Goal: Task Accomplishment & Management: Use online tool/utility

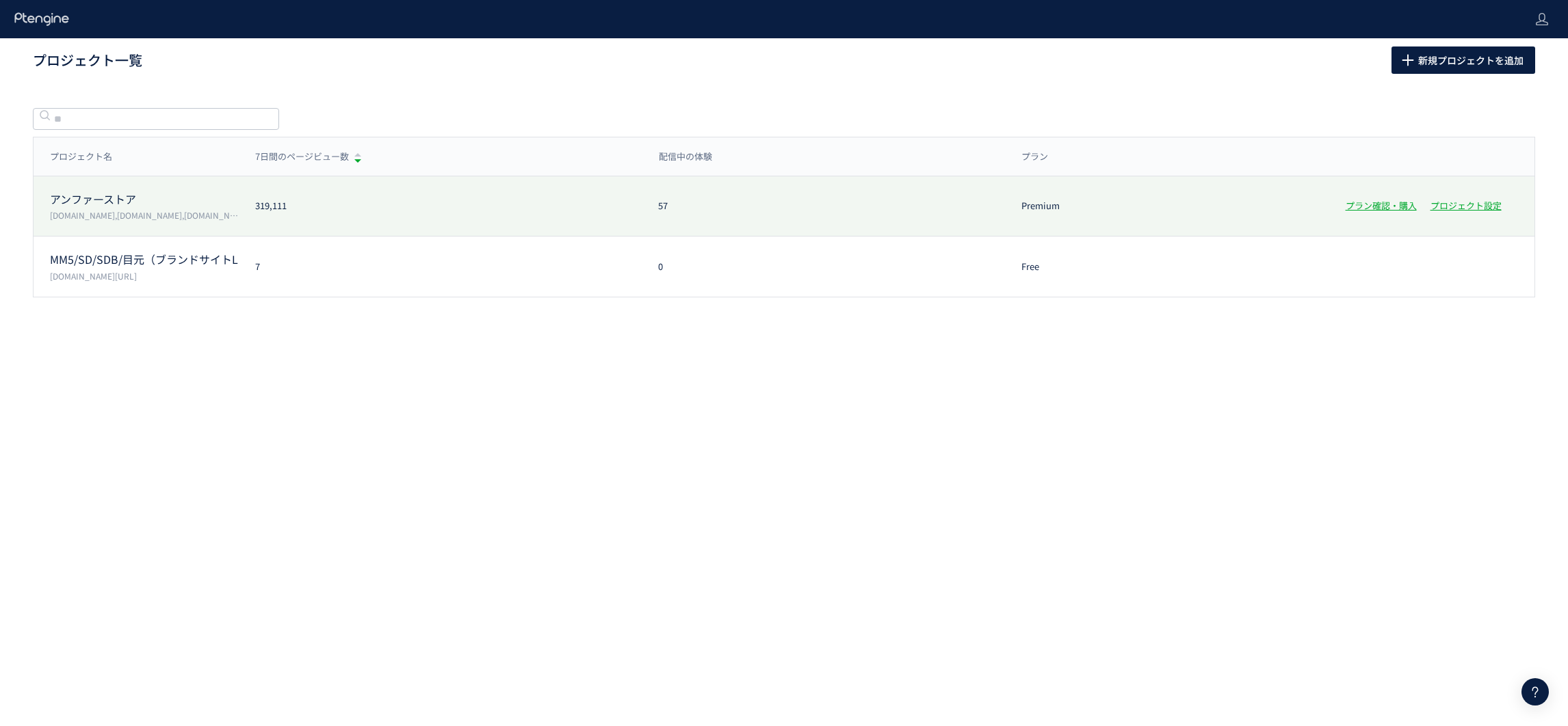
click at [174, 209] on p "[DOMAIN_NAME],[DOMAIN_NAME],[DOMAIN_NAME],[DOMAIN_NAME]" at bounding box center [144, 215] width 188 height 12
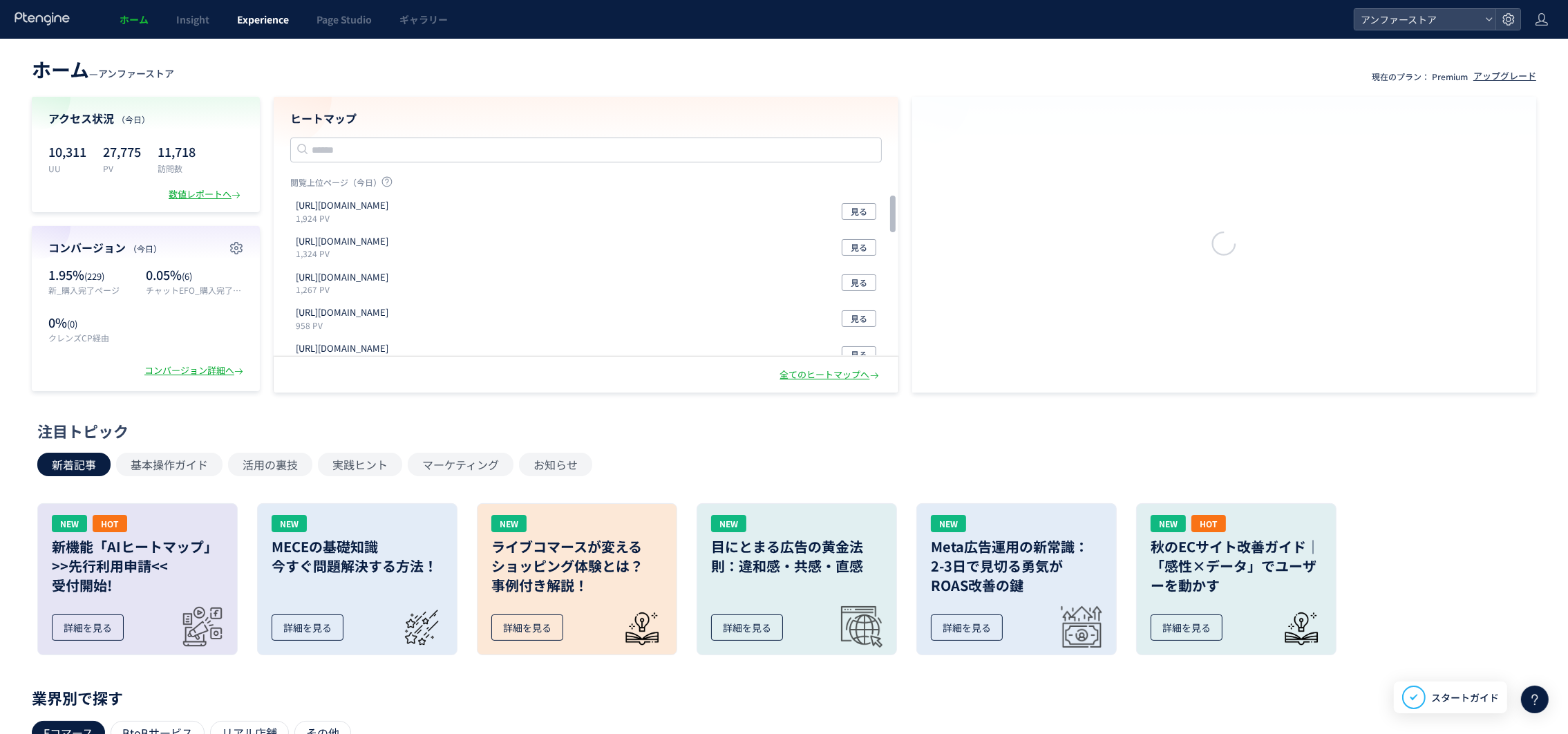
click at [250, 26] on link "Experience" at bounding box center [263, 19] width 79 height 39
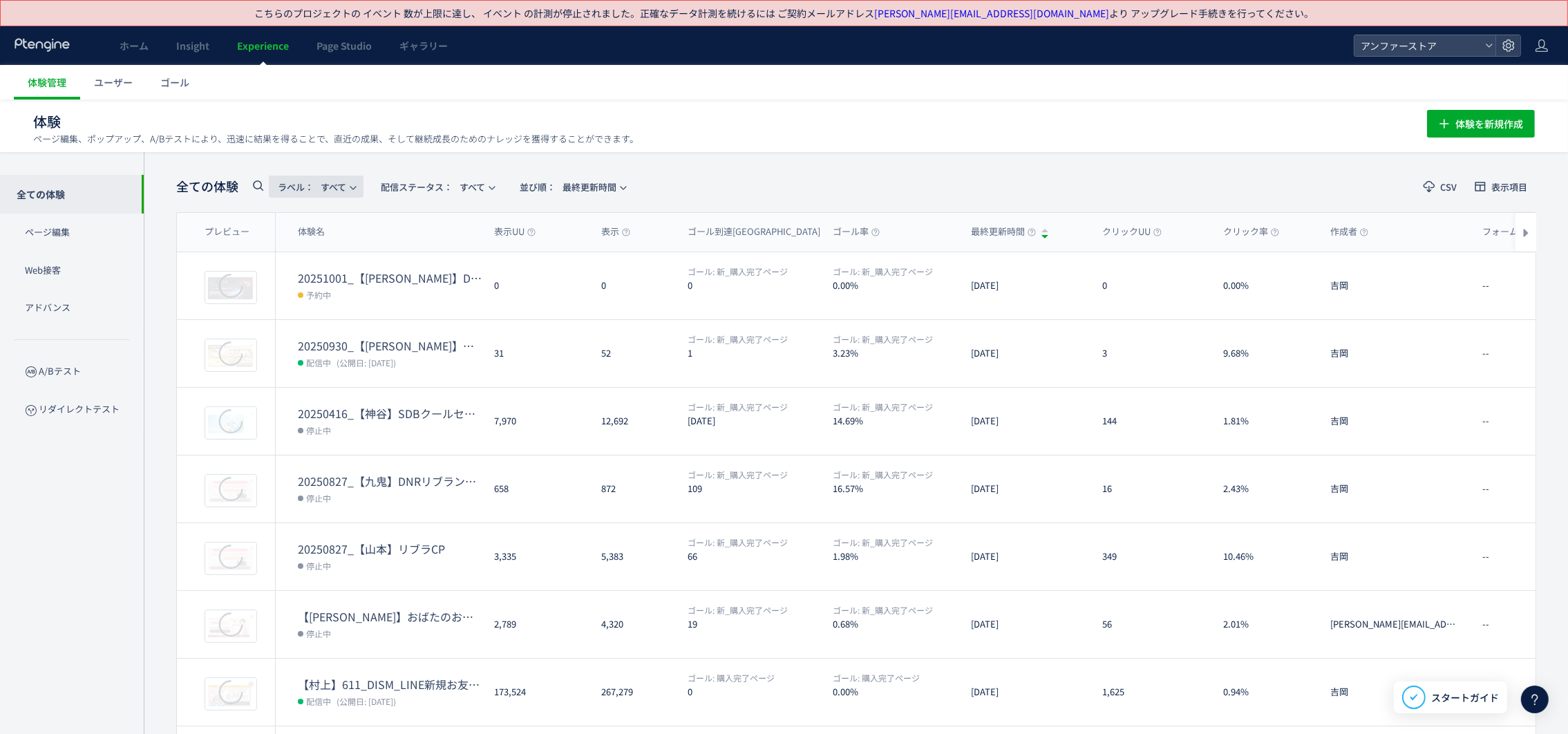
click at [285, 184] on span "ラベル：" at bounding box center [296, 187] width 36 height 13
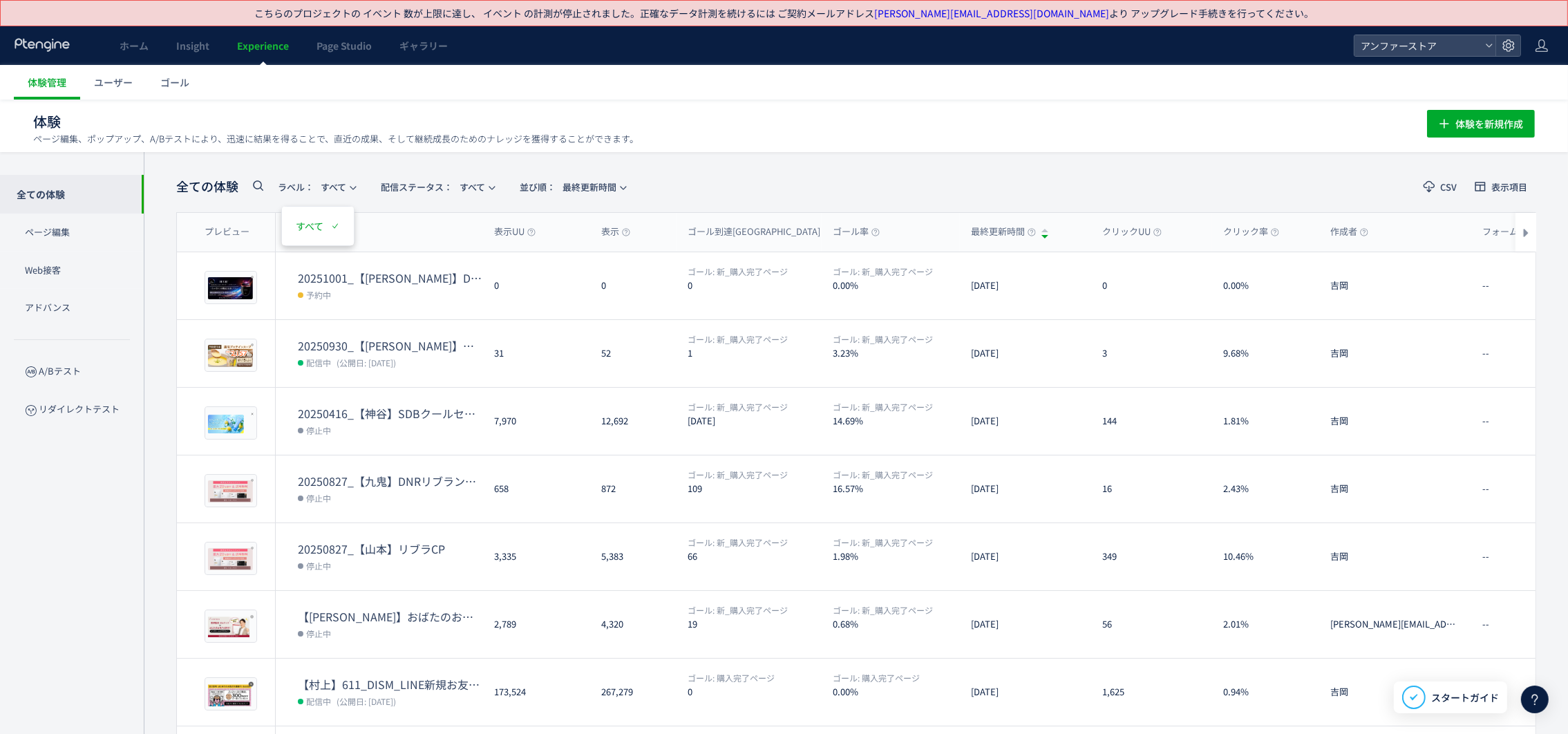
click at [252, 181] on icon at bounding box center [258, 185] width 16 height 16
click at [296, 191] on input "text" at bounding box center [332, 190] width 166 height 22
type input "******"
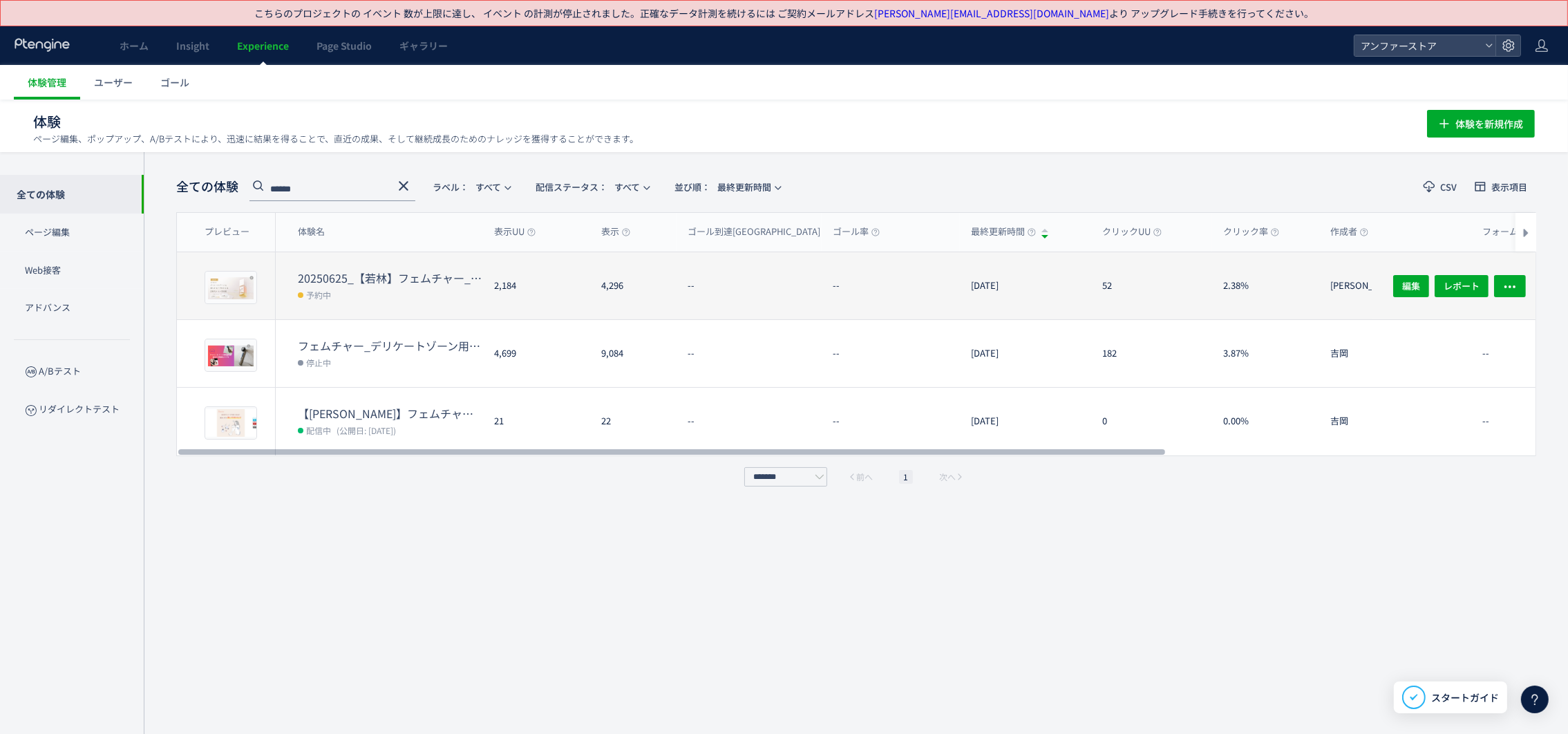
click at [420, 270] on dt "20250625_【若林】フェムチャー_新発売オイル" at bounding box center [390, 277] width 185 height 16
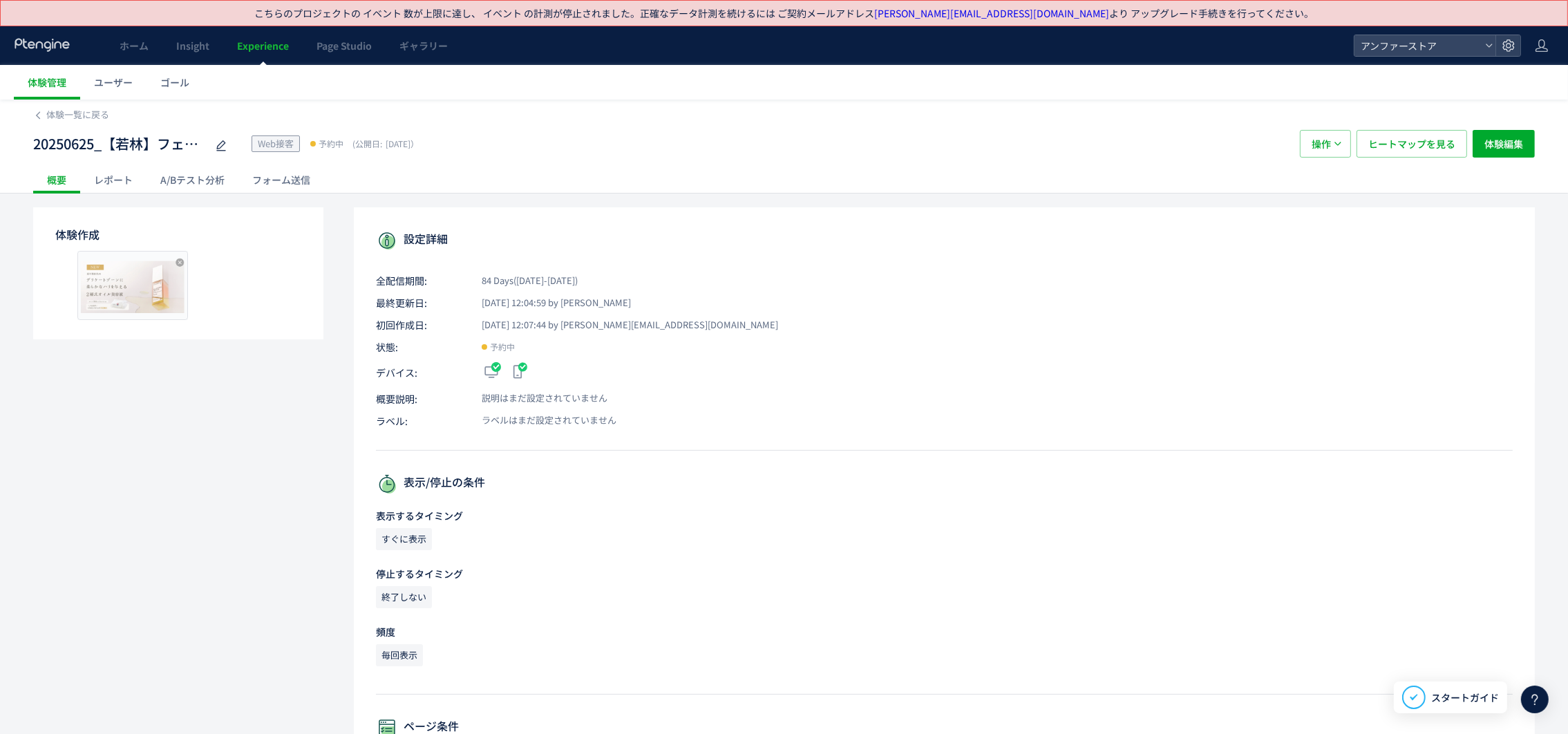
click at [300, 289] on div "体験作成 プレビュー" at bounding box center [178, 274] width 290 height 132
click at [35, 112] on icon at bounding box center [37, 115] width 10 height 10
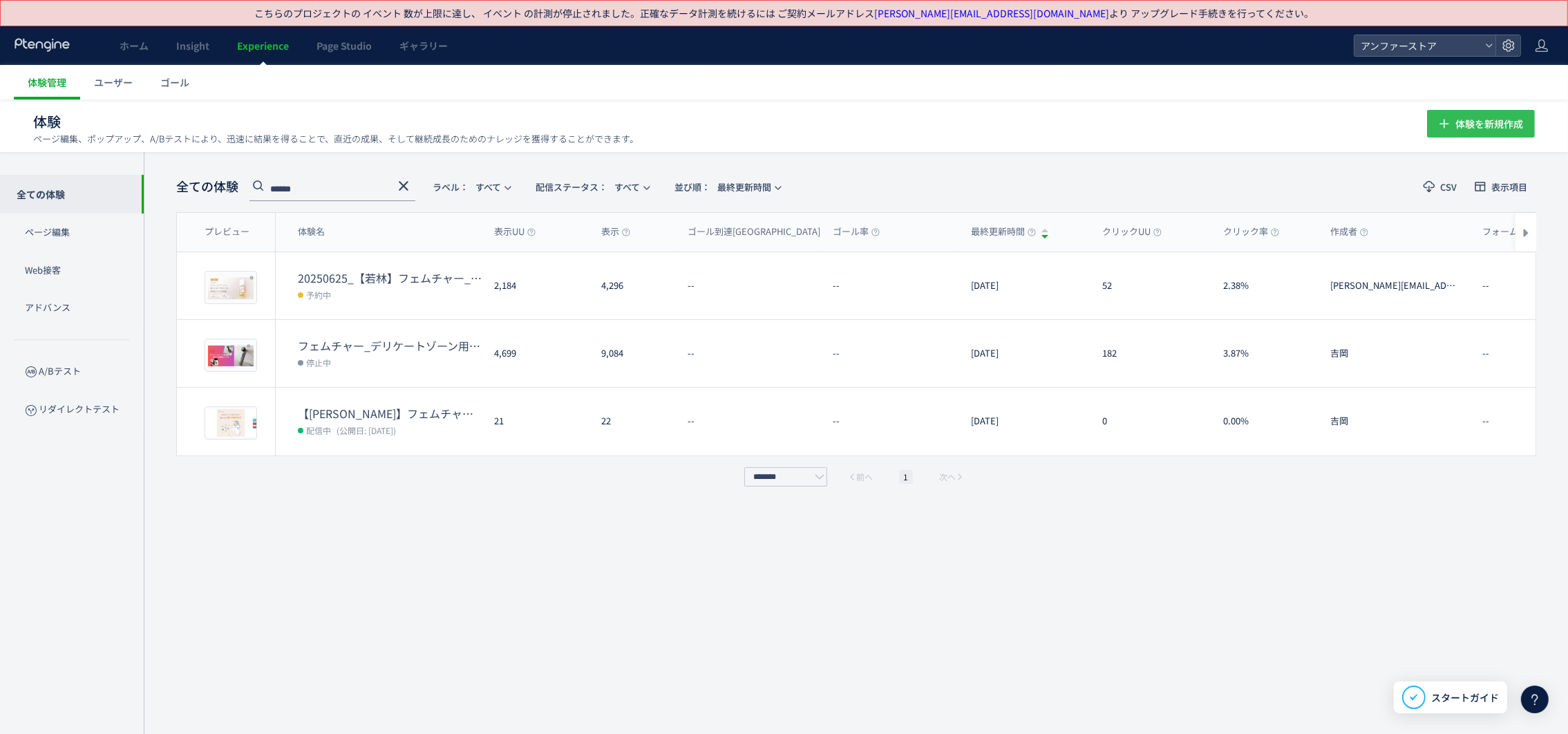
click at [1444, 111] on button "体験を新規作成" at bounding box center [1480, 124] width 108 height 28
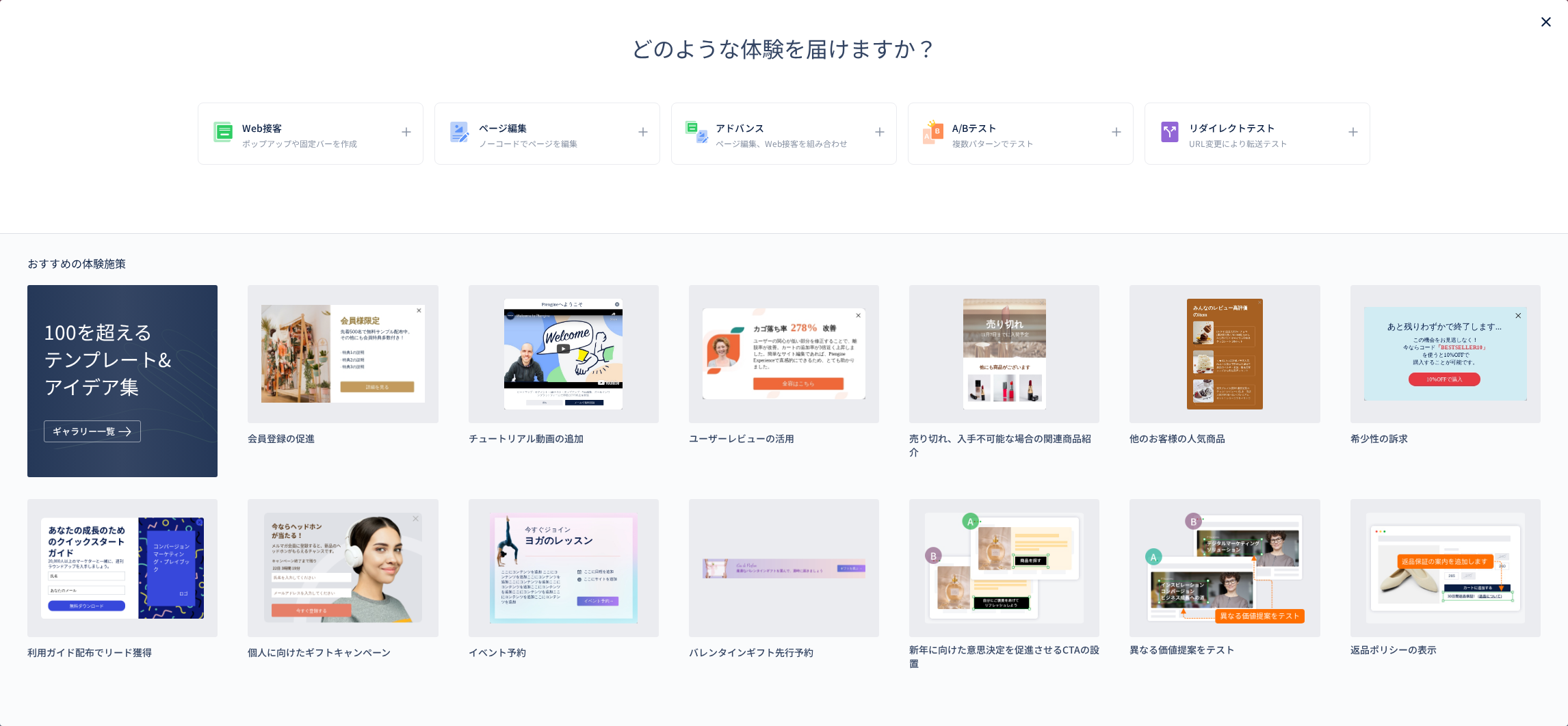
click at [1541, 20] on use "close" at bounding box center [1546, 22] width 10 height 10
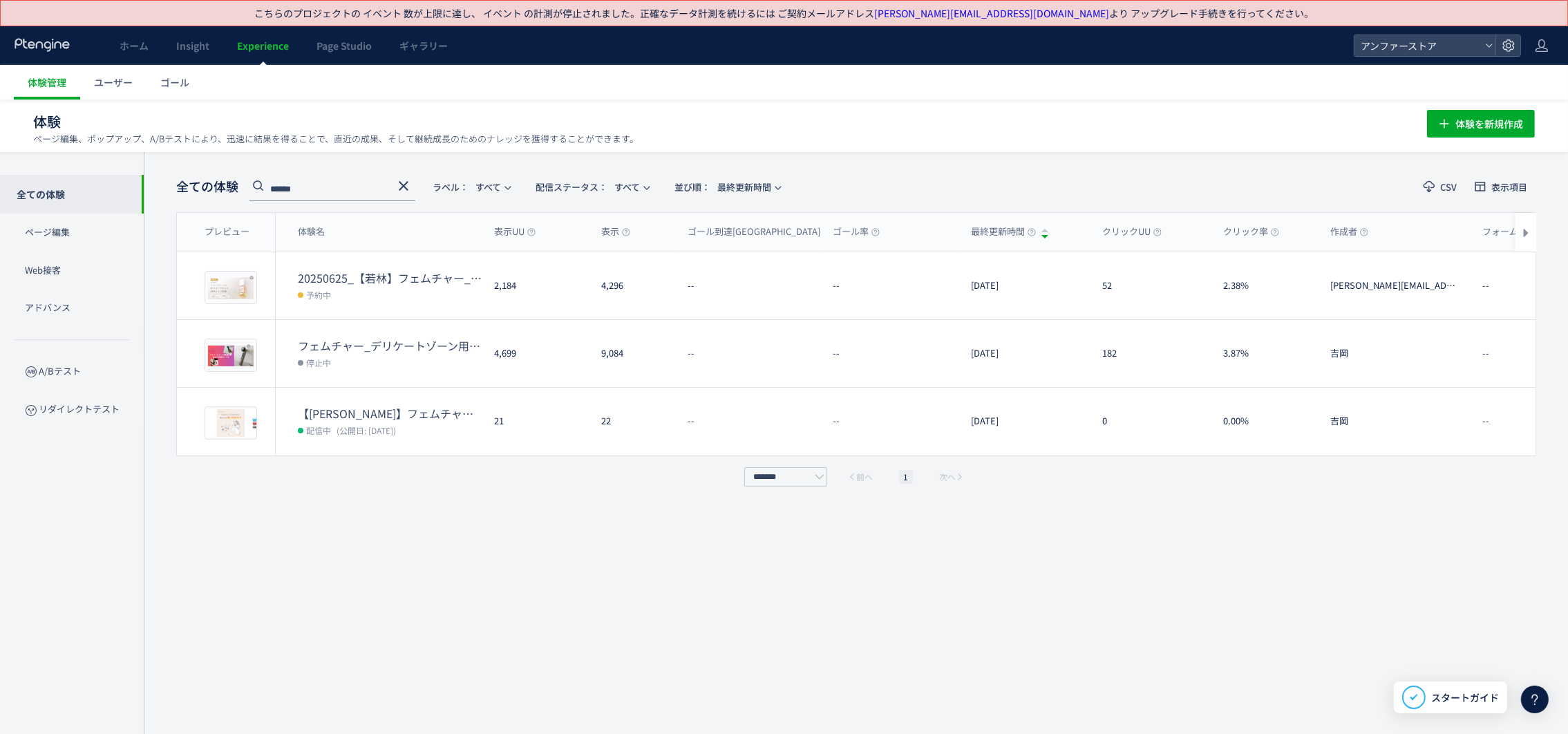
click at [395, 190] on icon at bounding box center [403, 186] width 16 height 16
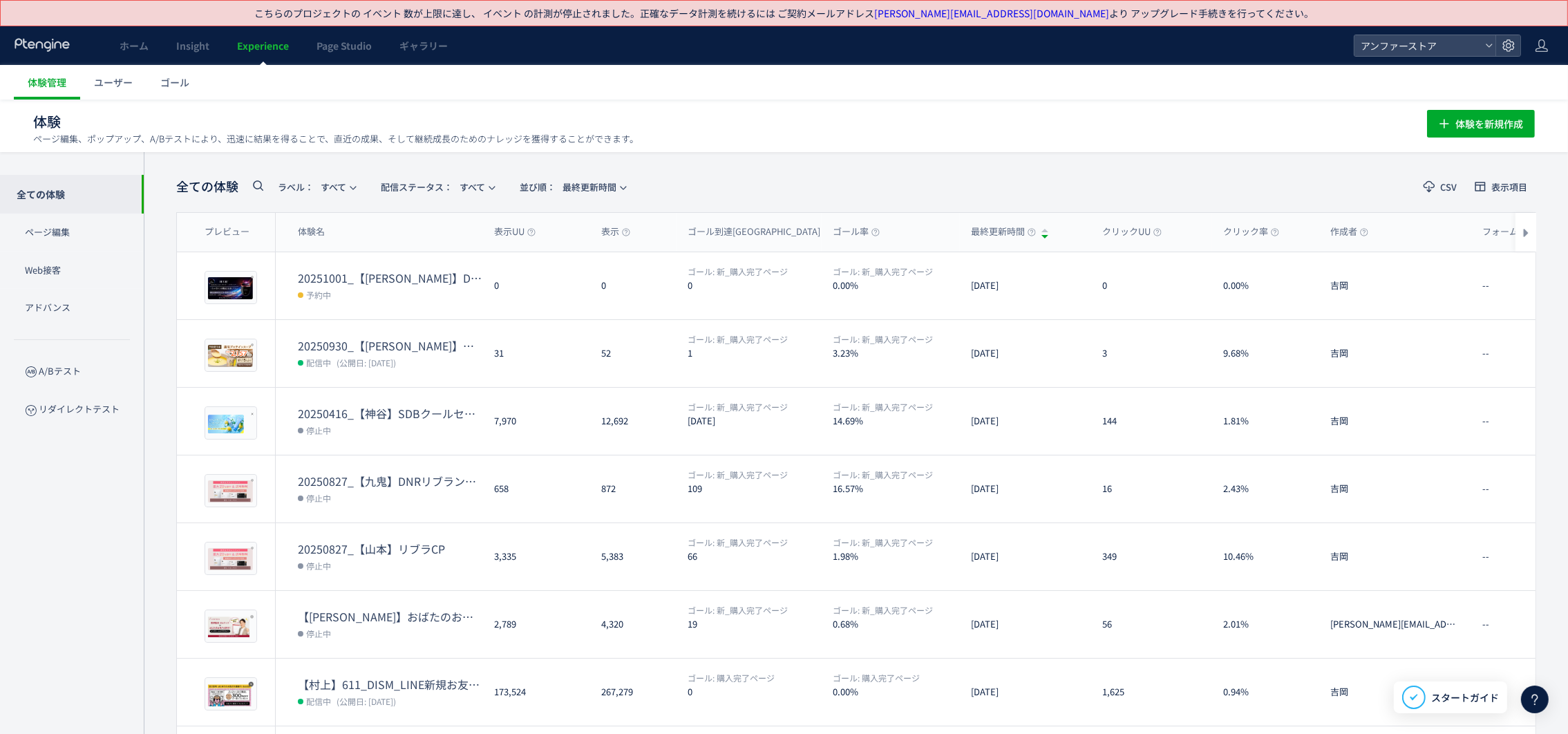
click at [250, 183] on icon at bounding box center [258, 185] width 16 height 16
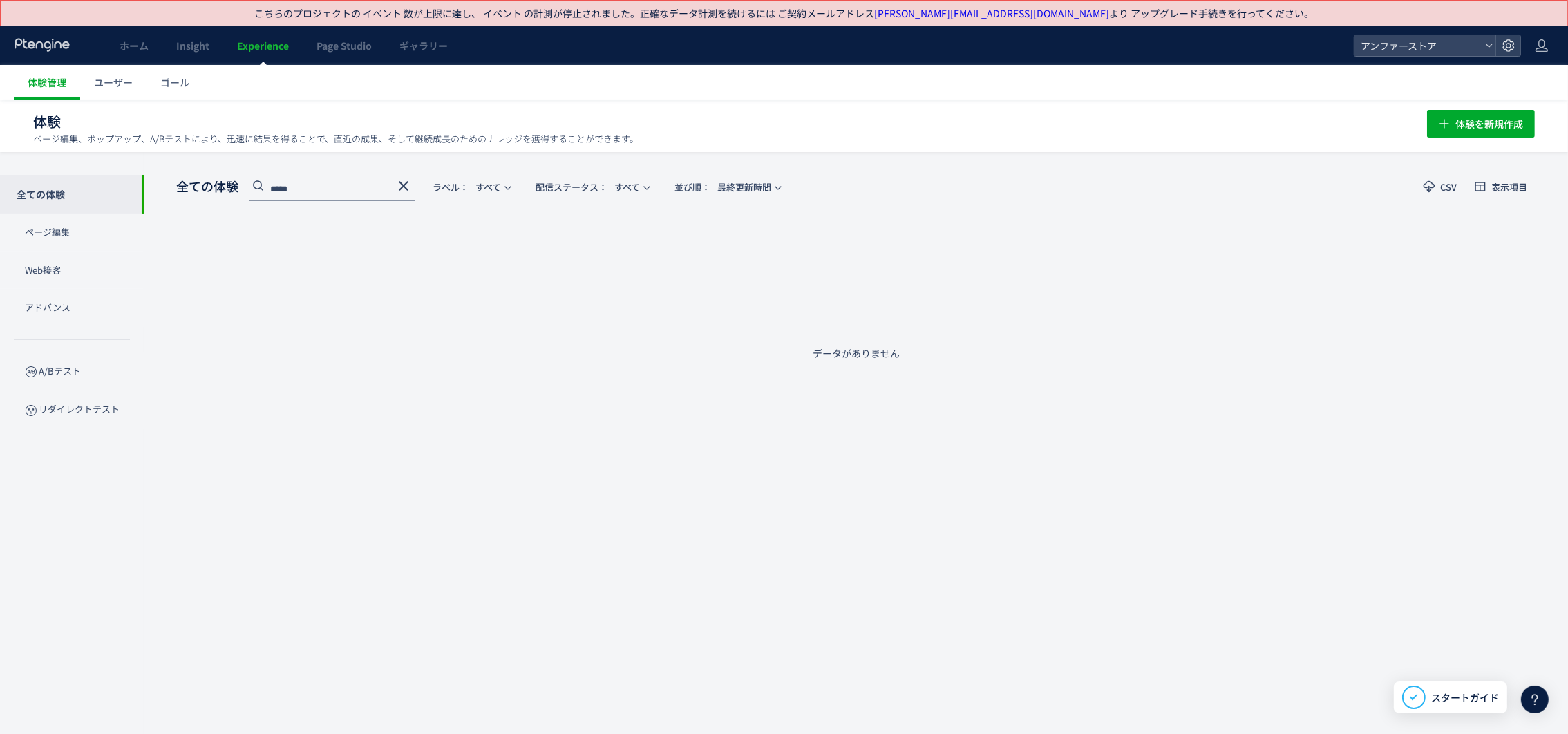
type input "*****"
drag, startPoint x: 334, startPoint y: 190, endPoint x: 254, endPoint y: 185, distance: 80.2
click at [254, 185] on div "*****" at bounding box center [332, 189] width 166 height 24
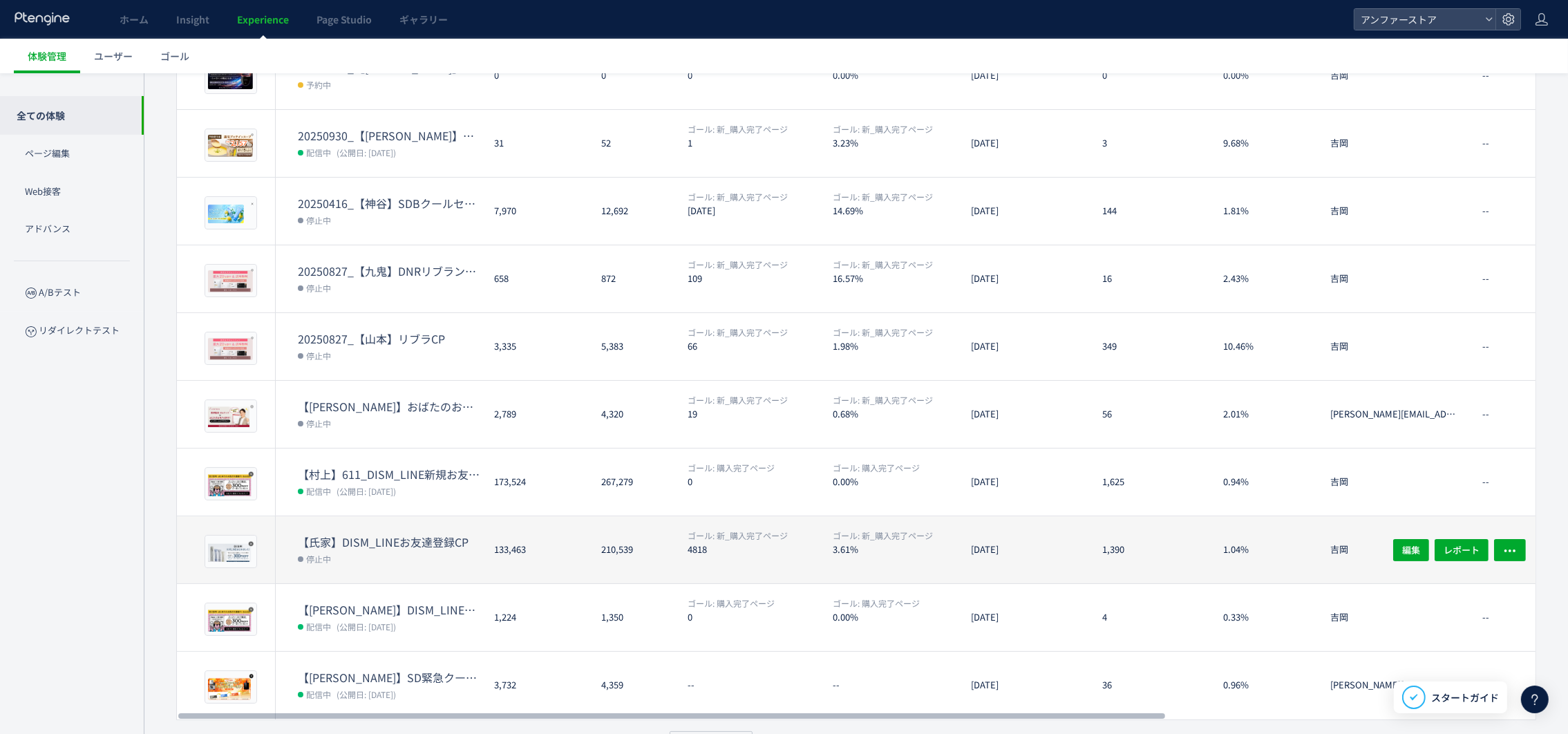
scroll to position [246, 0]
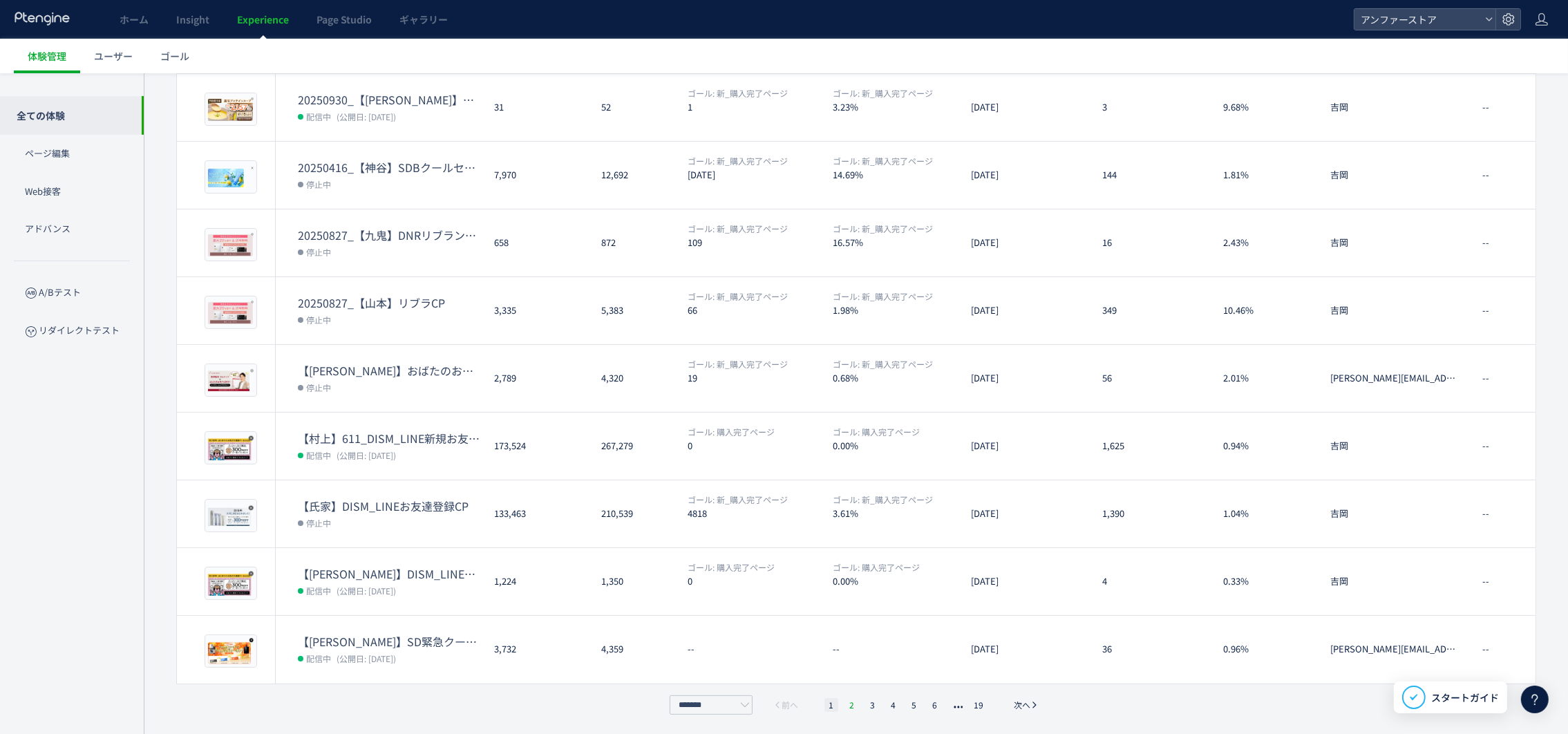
click at [855, 707] on li "2" at bounding box center [851, 705] width 13 height 13
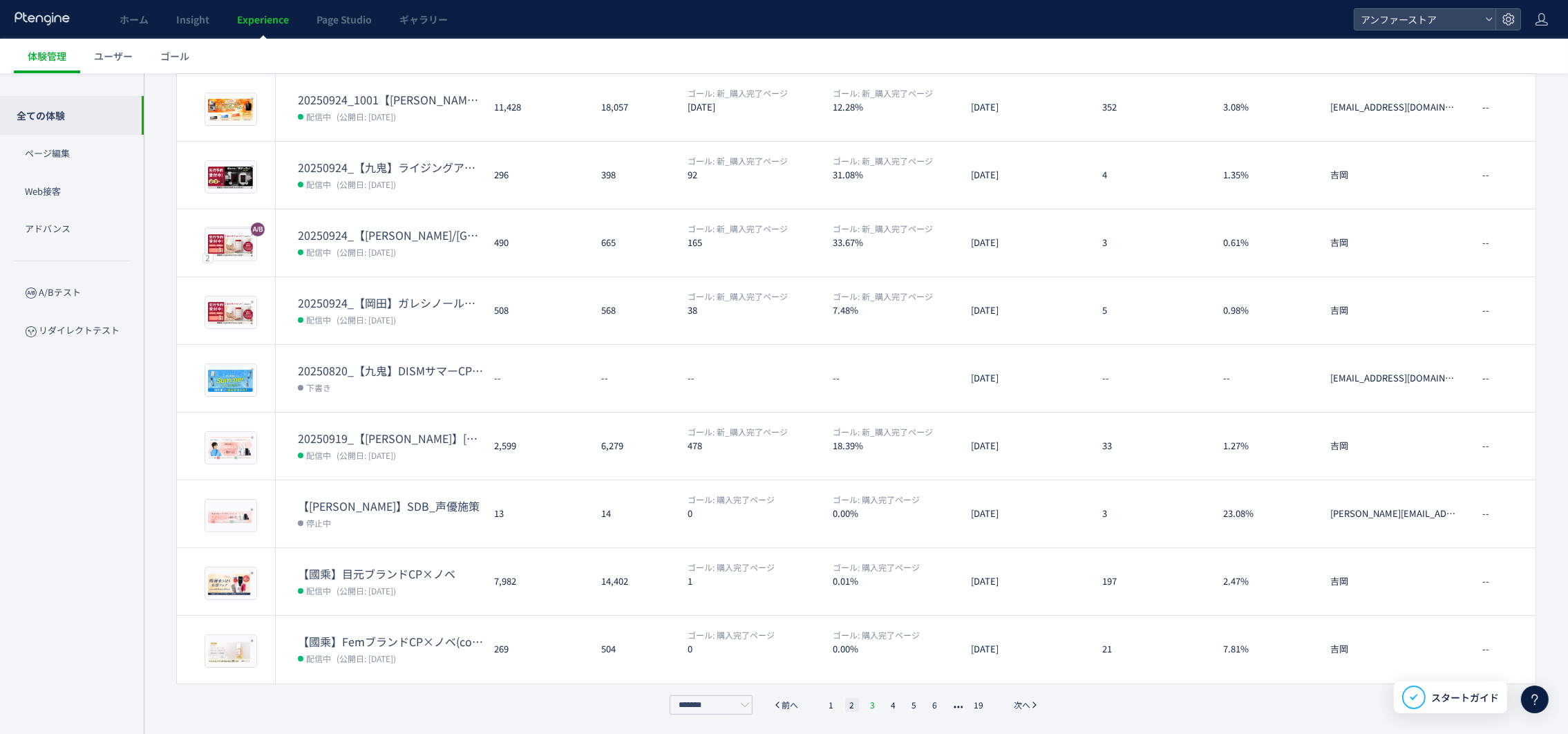
click at [873, 700] on li "3" at bounding box center [872, 705] width 13 height 13
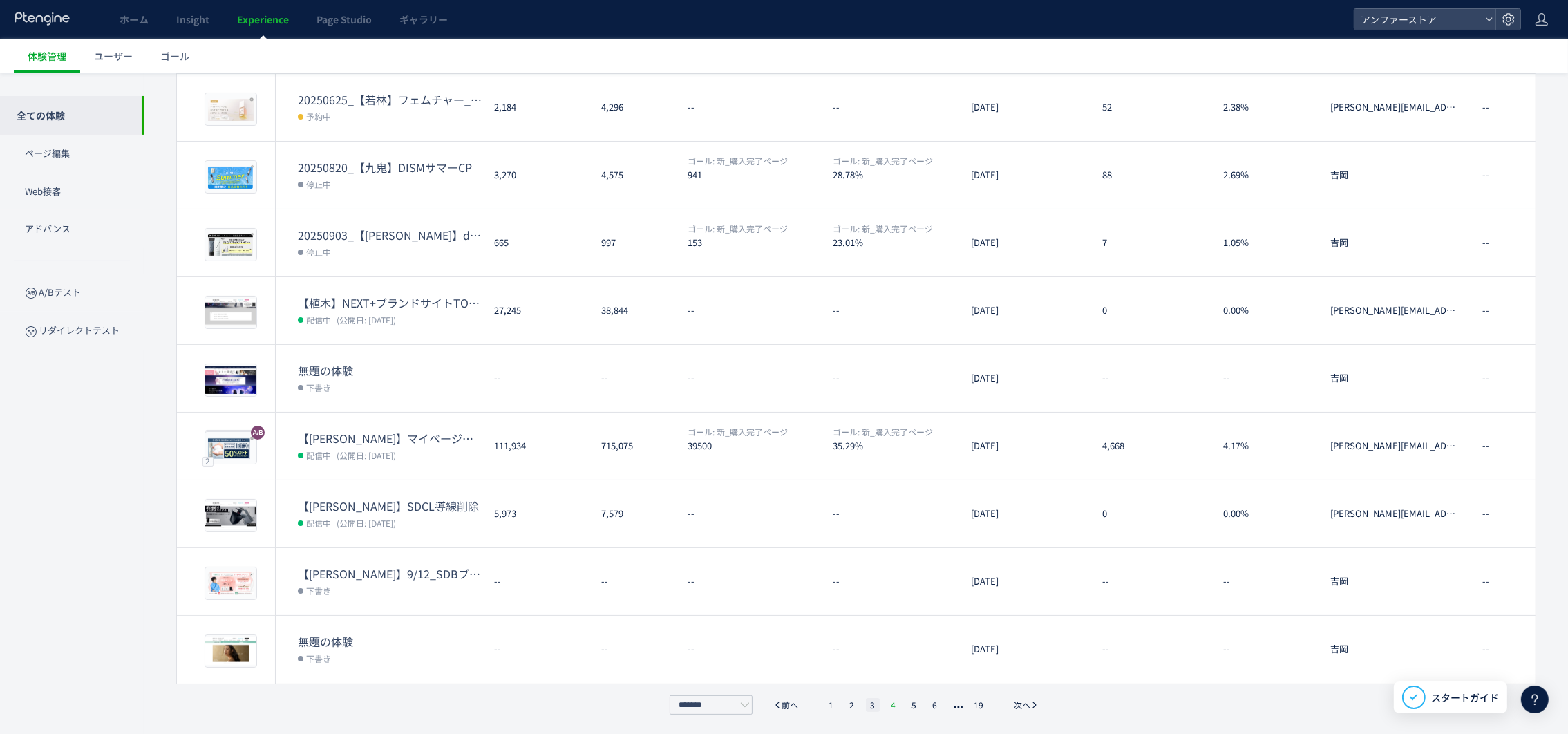
click at [887, 703] on li "4" at bounding box center [893, 705] width 13 height 13
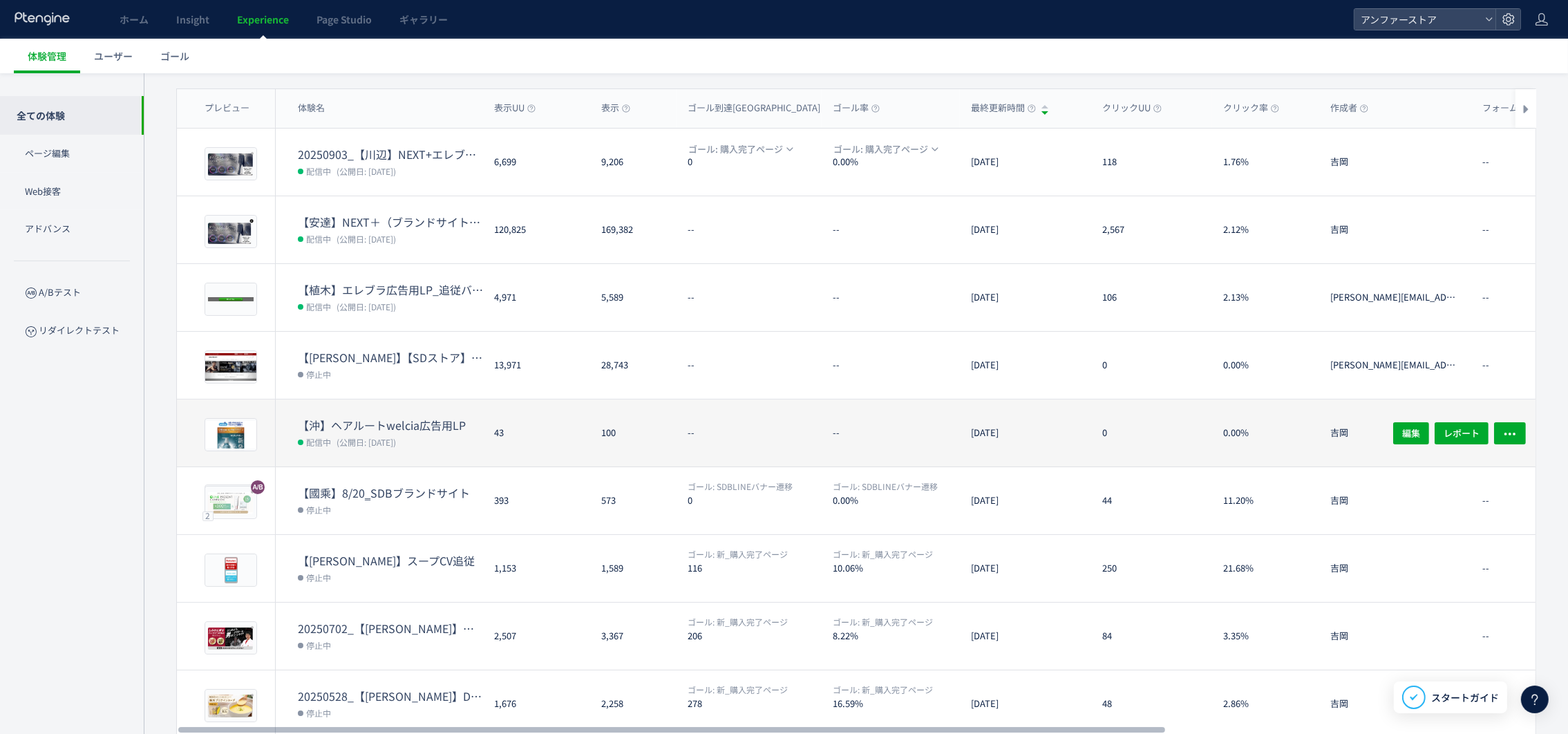
scroll to position [39, 0]
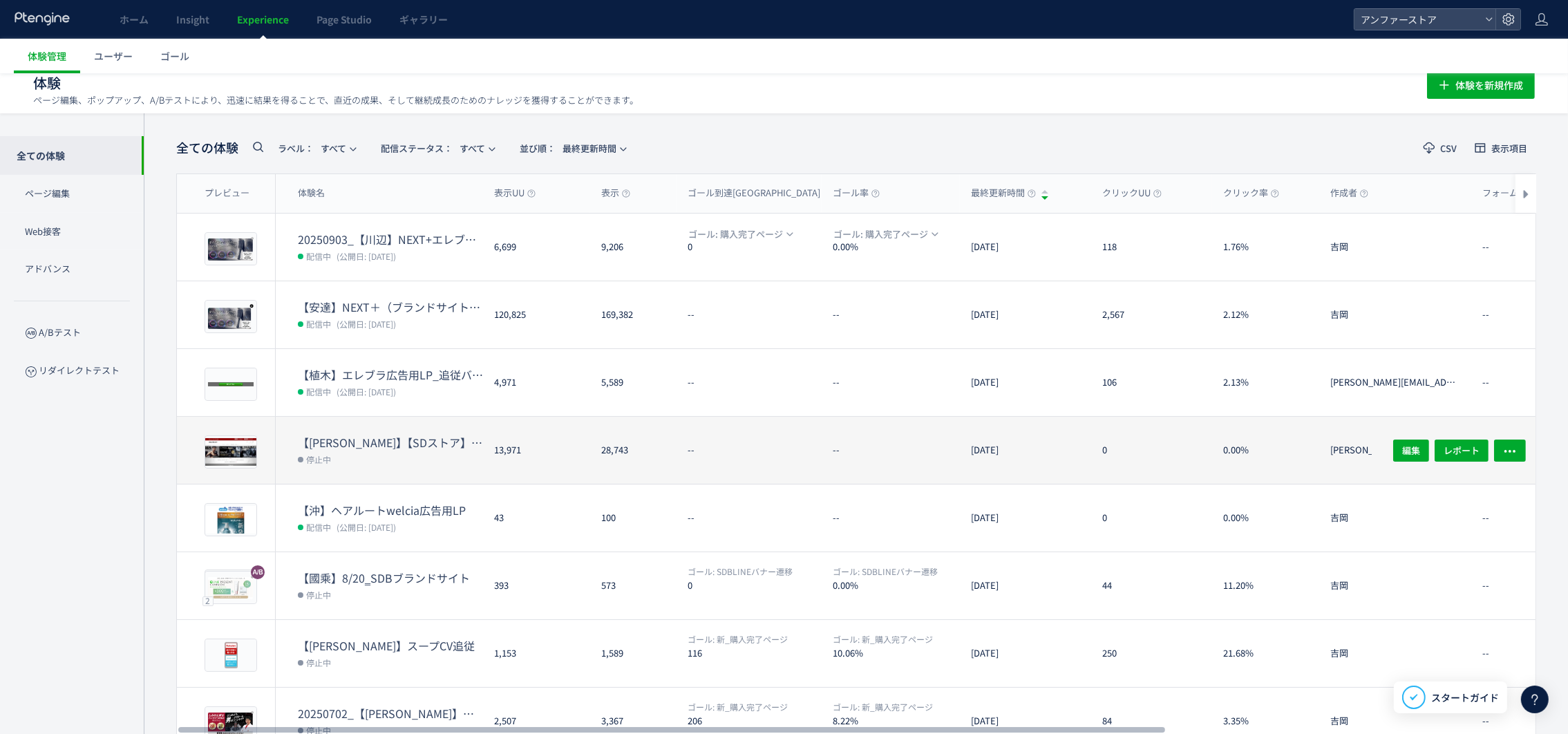
click at [371, 440] on dt "【[PERSON_NAME]】【SDストア】TOPICS" at bounding box center [390, 442] width 185 height 16
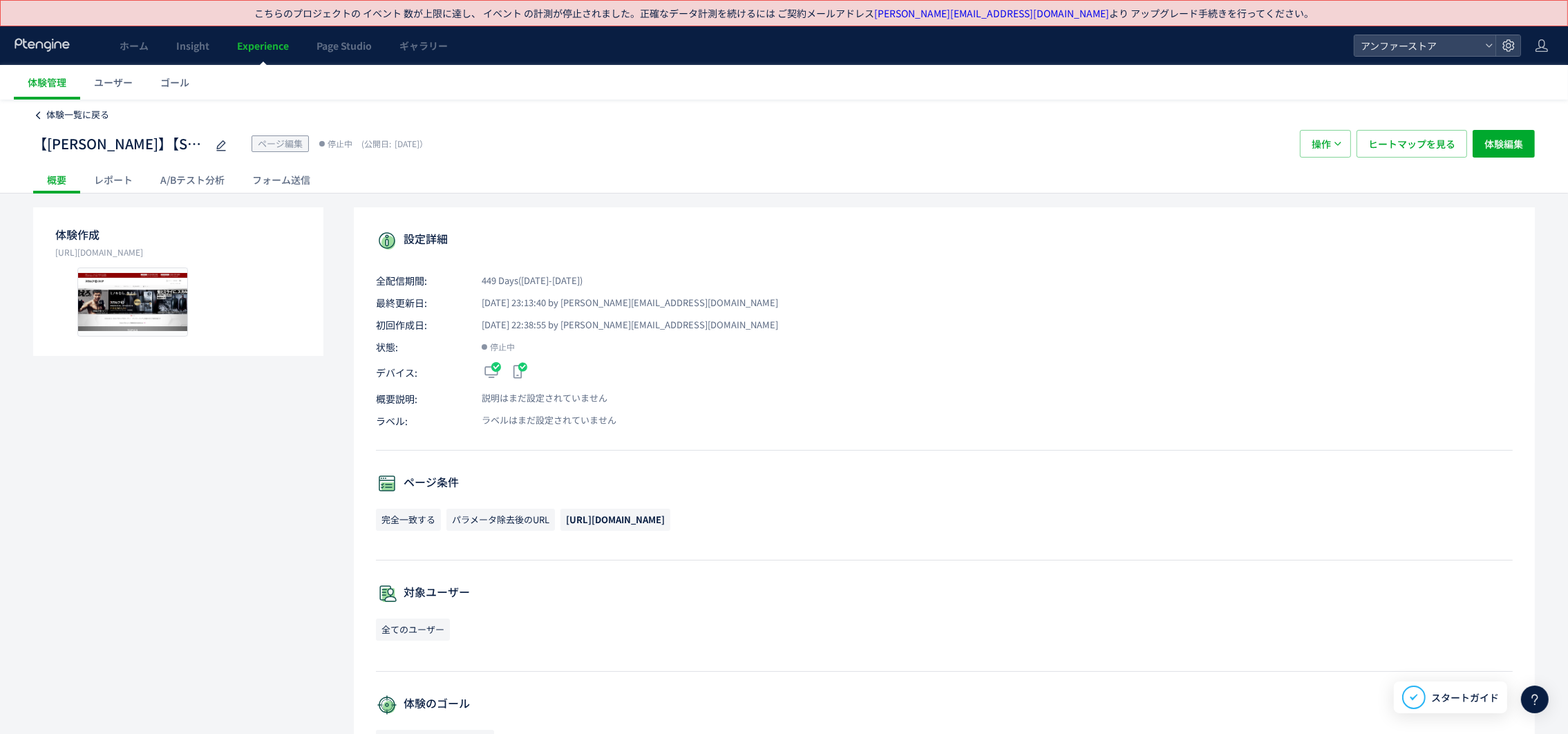
click at [52, 115] on span "体験一覧に戻る" at bounding box center [78, 115] width 63 height 13
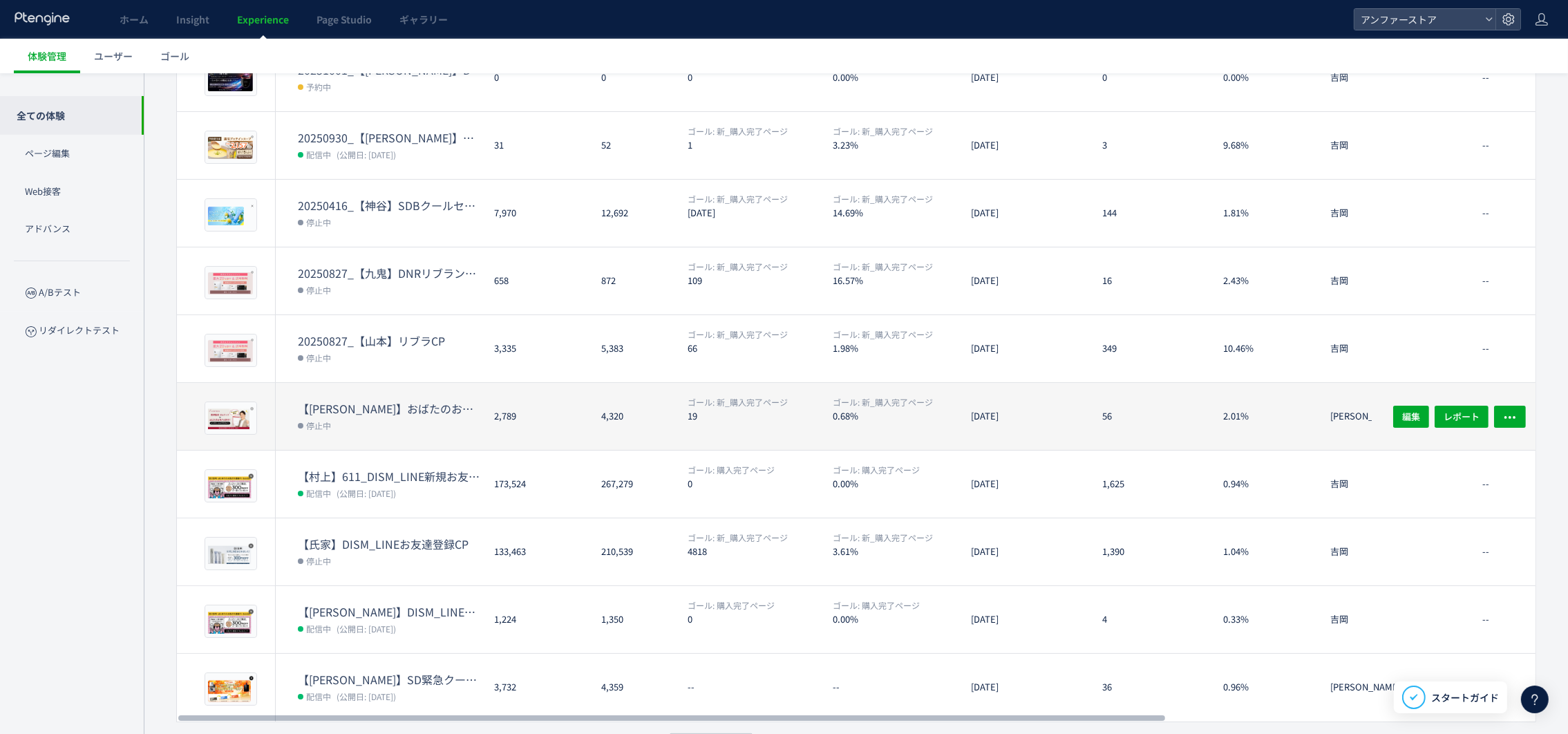
scroll to position [246, 0]
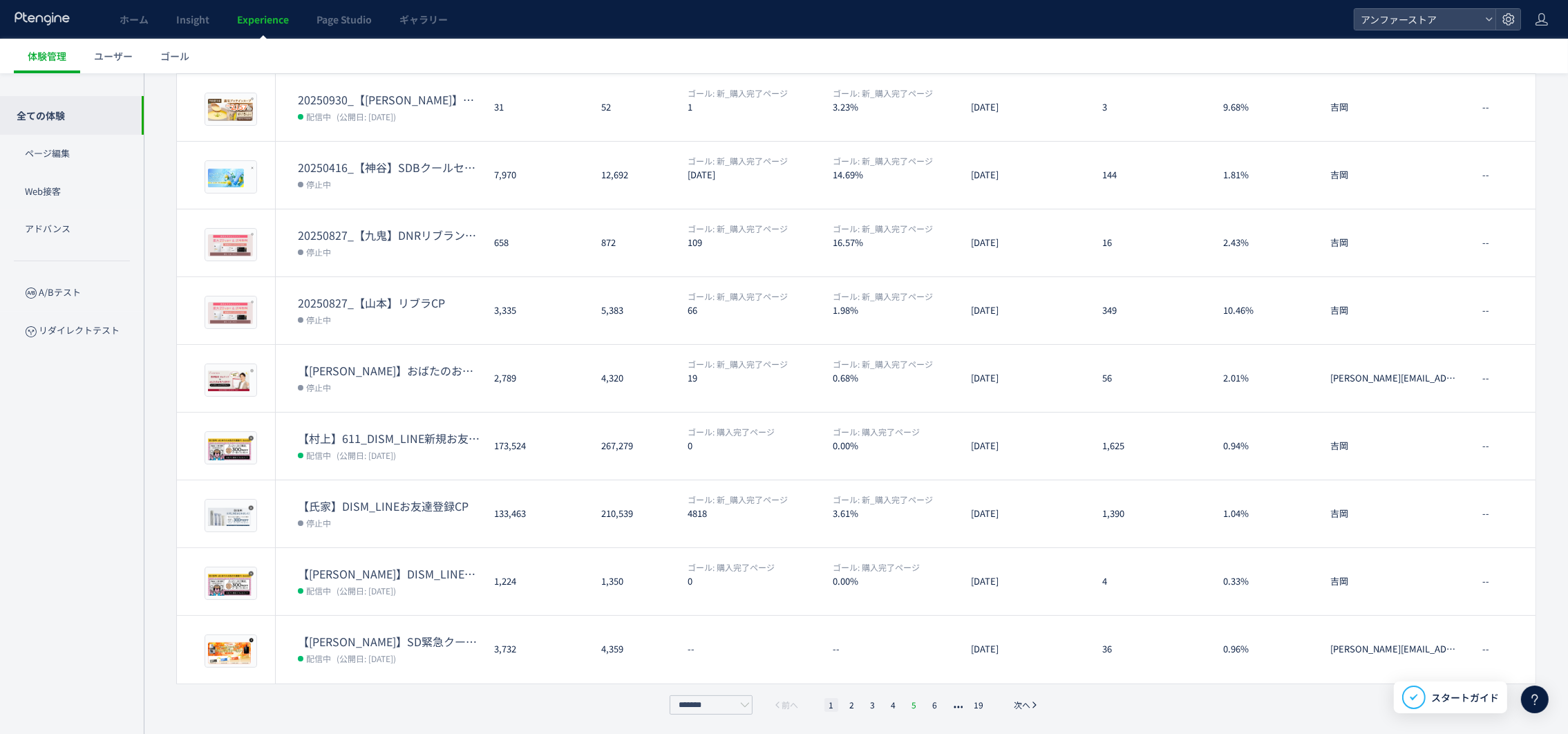
click at [913, 703] on li "5" at bounding box center [914, 705] width 13 height 13
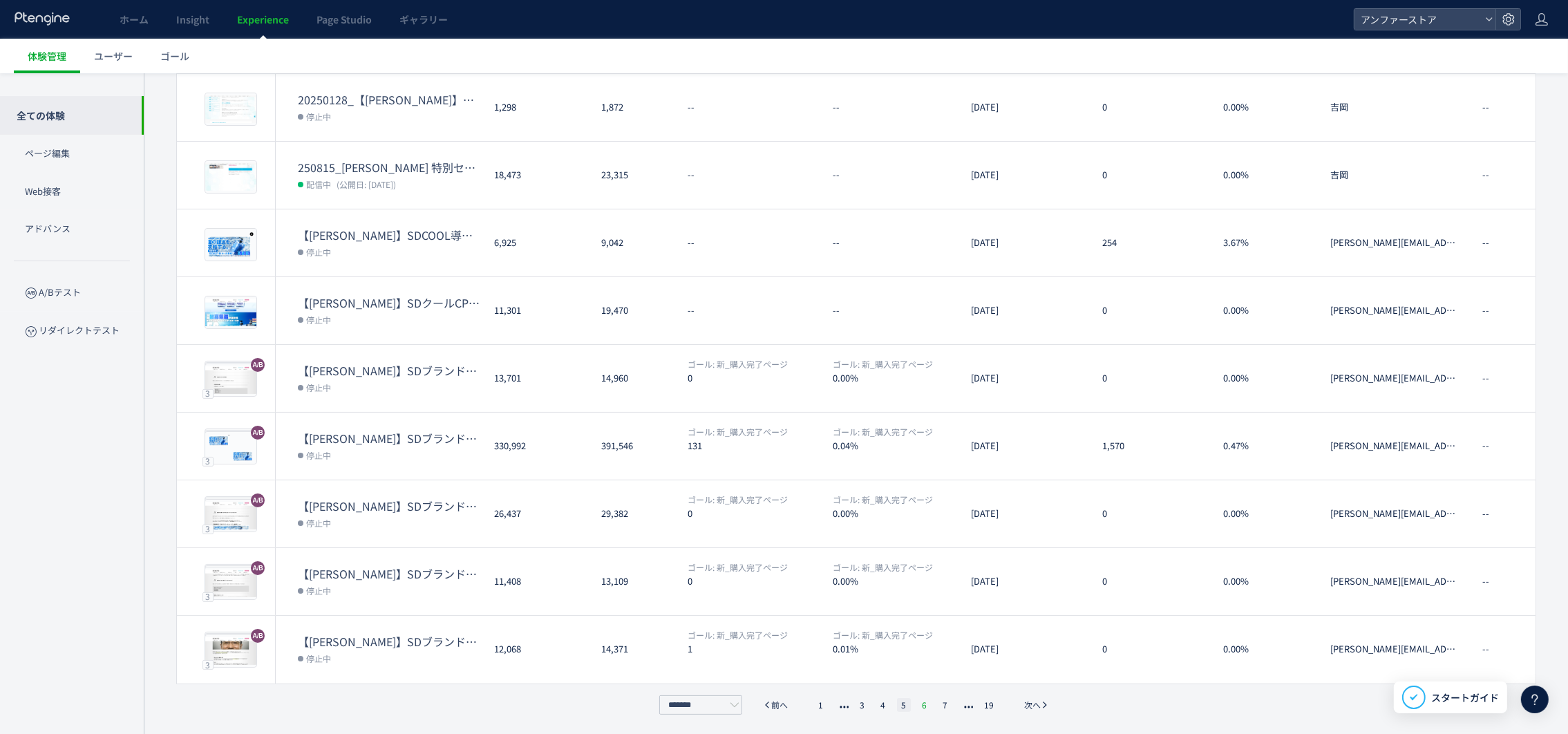
click at [928, 703] on li "6" at bounding box center [924, 705] width 13 height 13
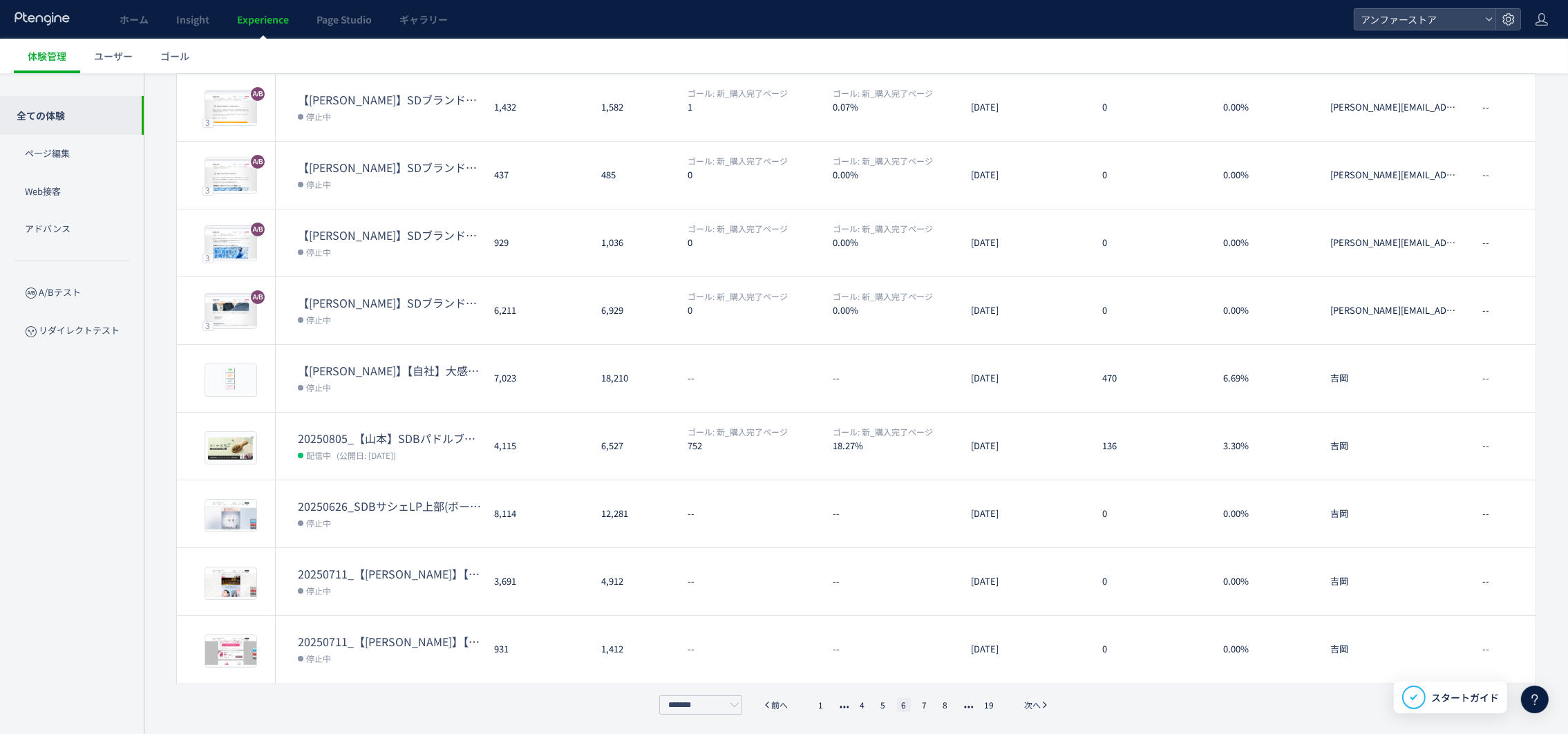
click at [915, 703] on ul "1 4 5 6 7 8 19" at bounding box center [905, 705] width 190 height 13
click at [923, 706] on li "7" at bounding box center [924, 705] width 13 height 13
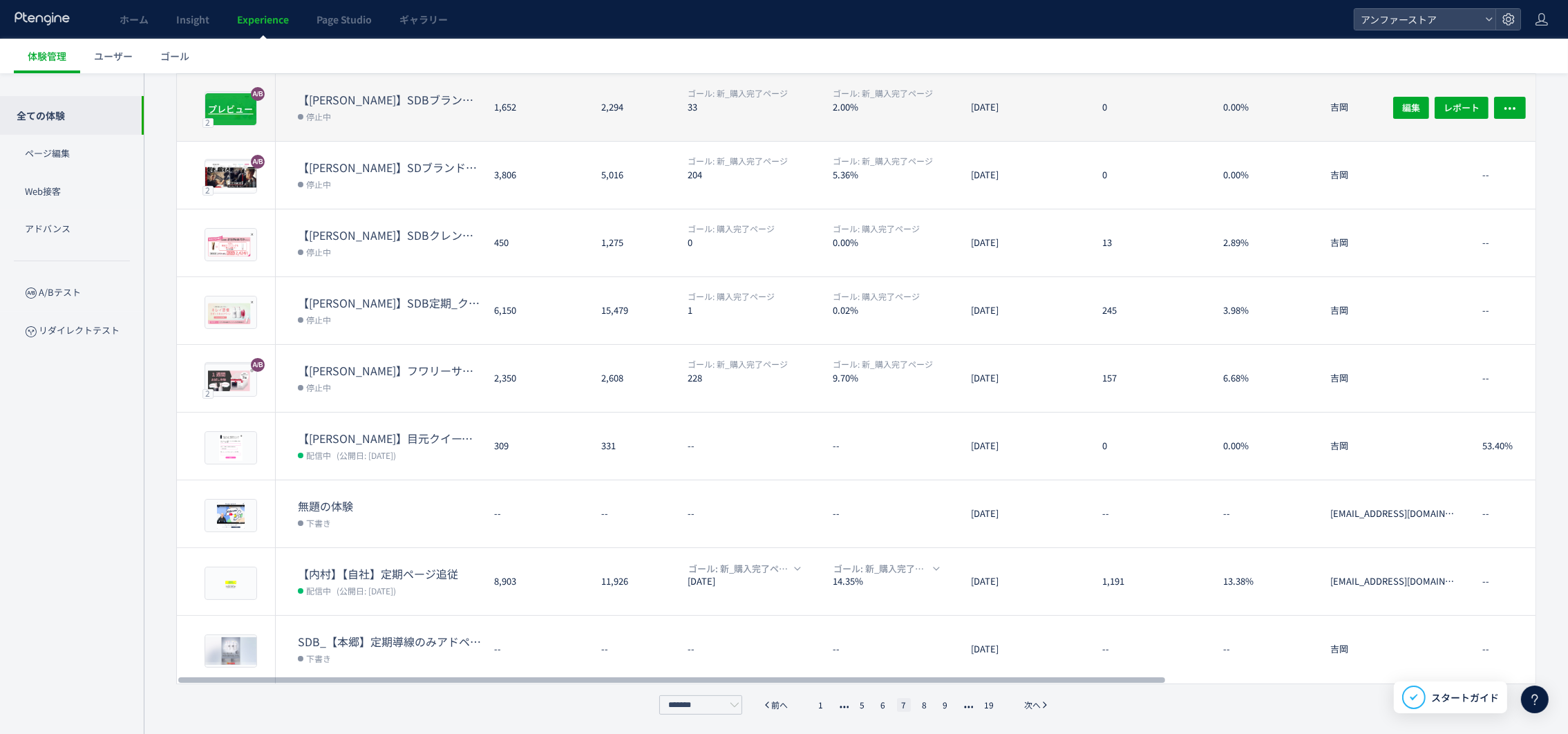
click at [233, 105] on span "プレビュー" at bounding box center [231, 109] width 45 height 13
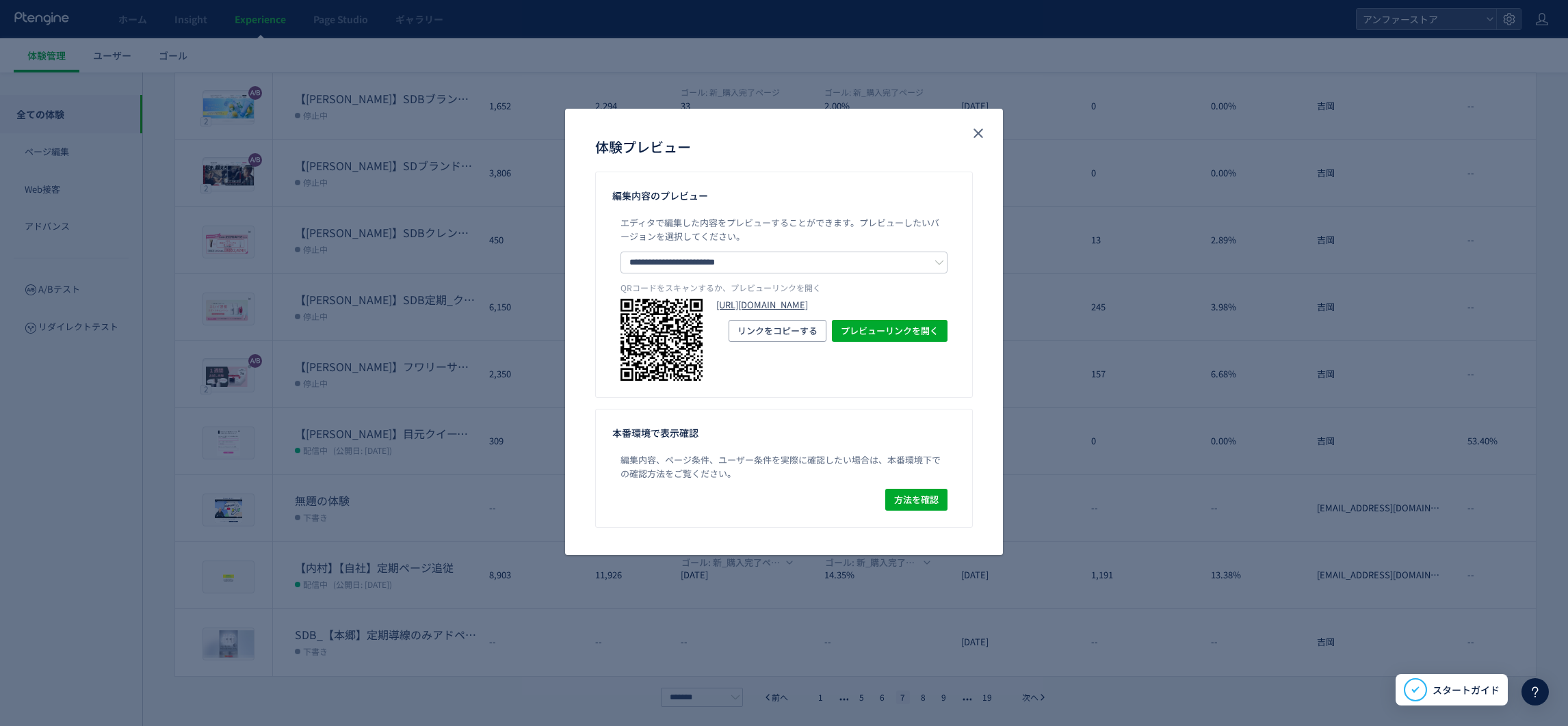
click at [816, 303] on link "[URL][DOMAIN_NAME]" at bounding box center [832, 306] width 232 height 13
click at [980, 131] on use "close" at bounding box center [978, 133] width 10 height 10
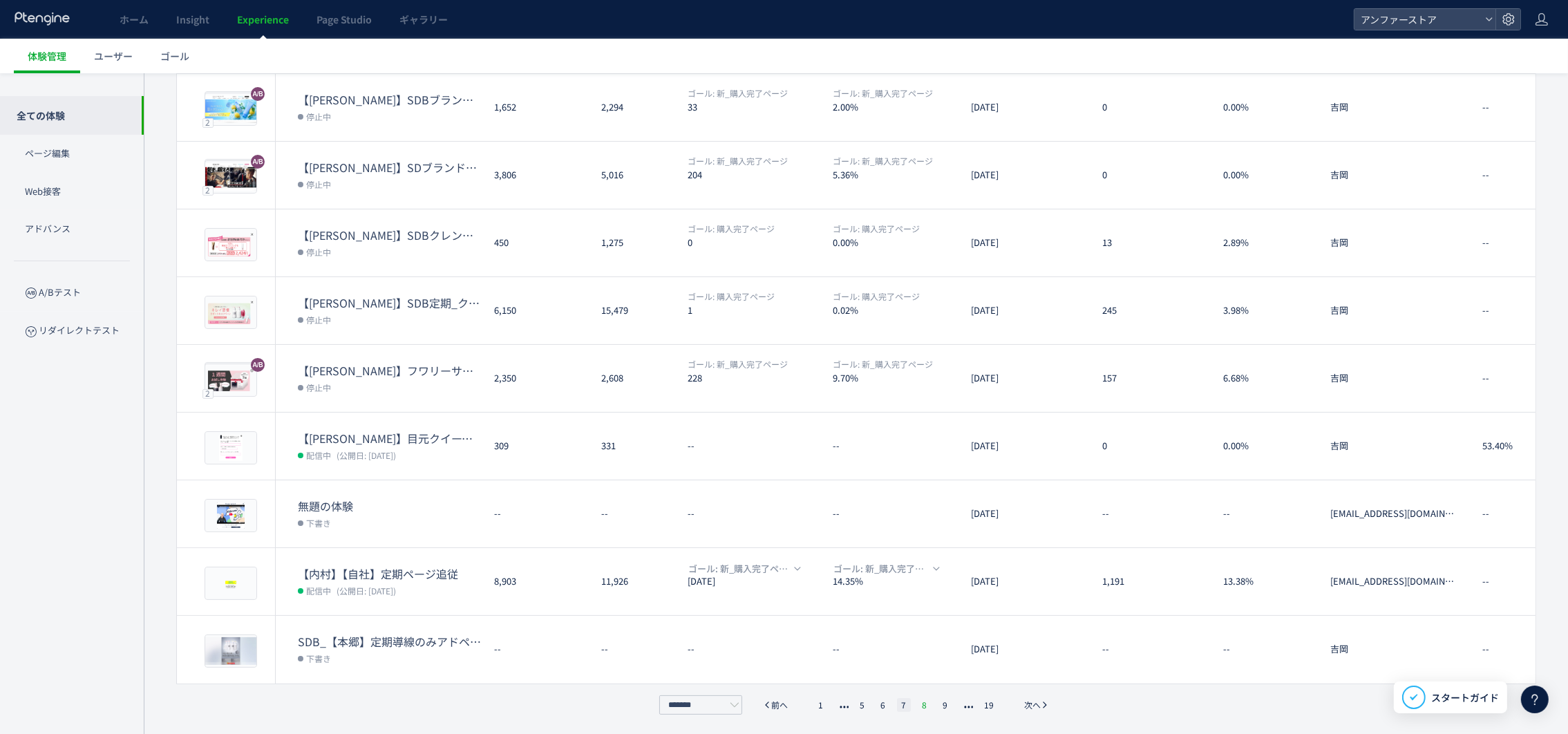
click at [928, 708] on li "8" at bounding box center [924, 705] width 13 height 13
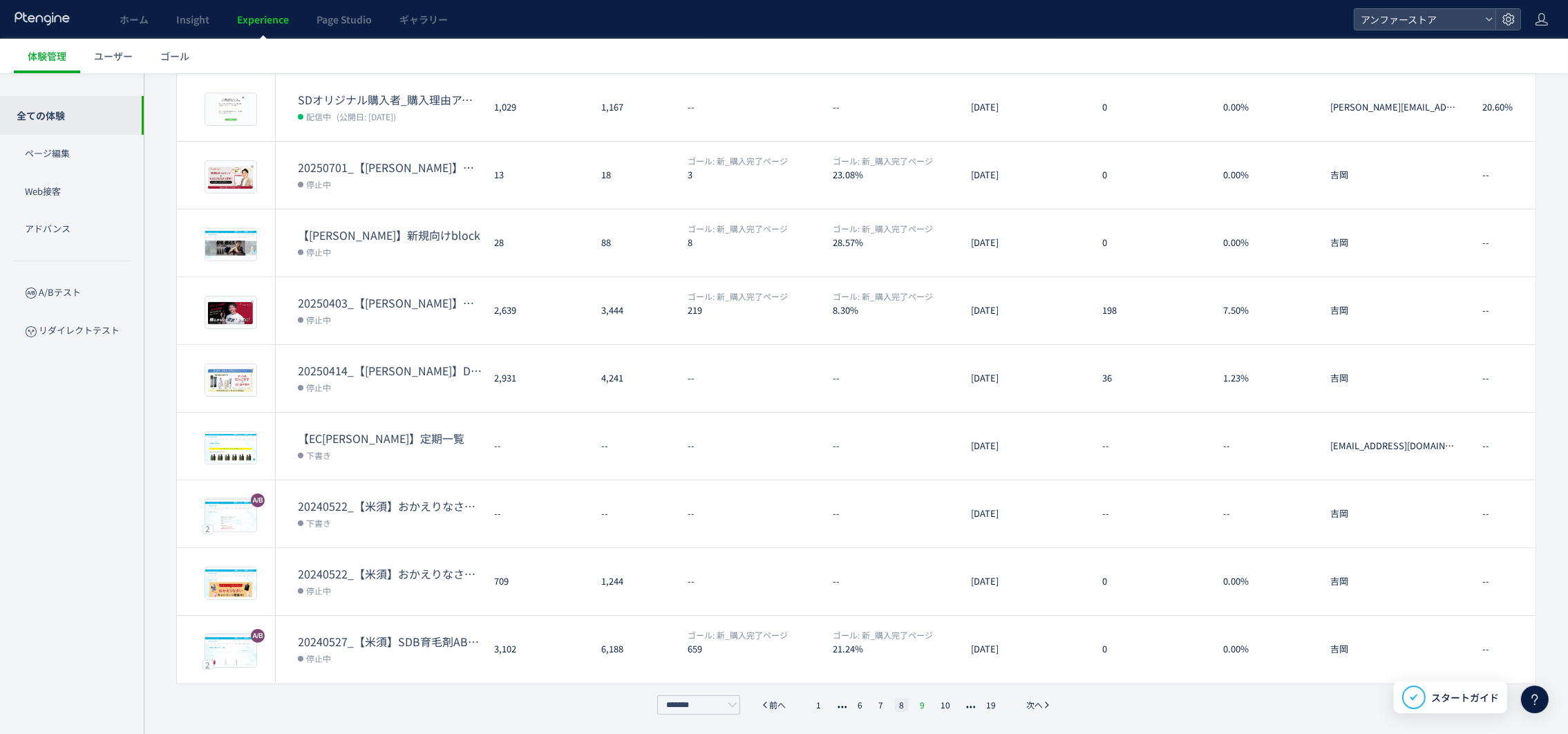
click at [918, 702] on li "9" at bounding box center [922, 705] width 13 height 13
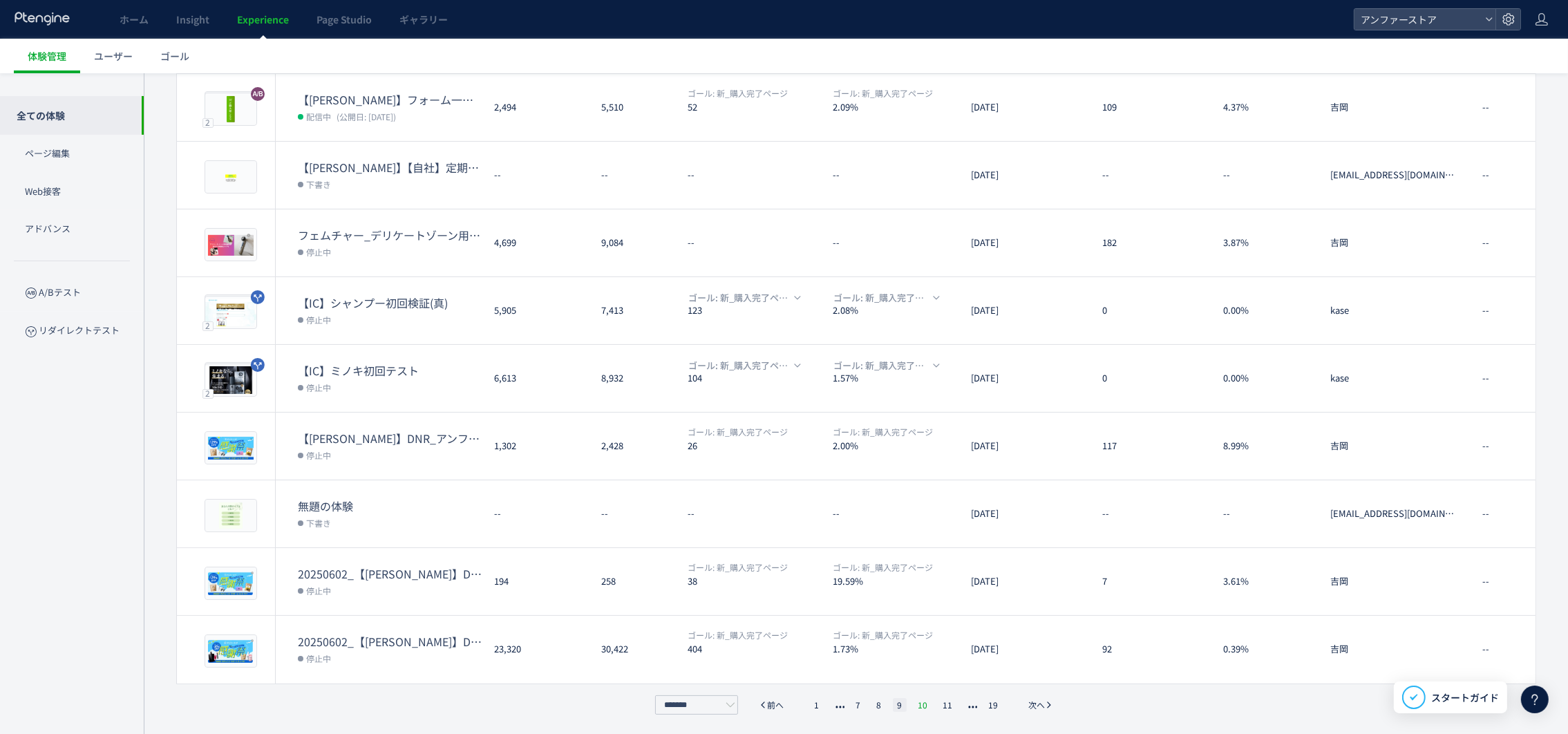
click at [927, 703] on li "10" at bounding box center [923, 705] width 18 height 13
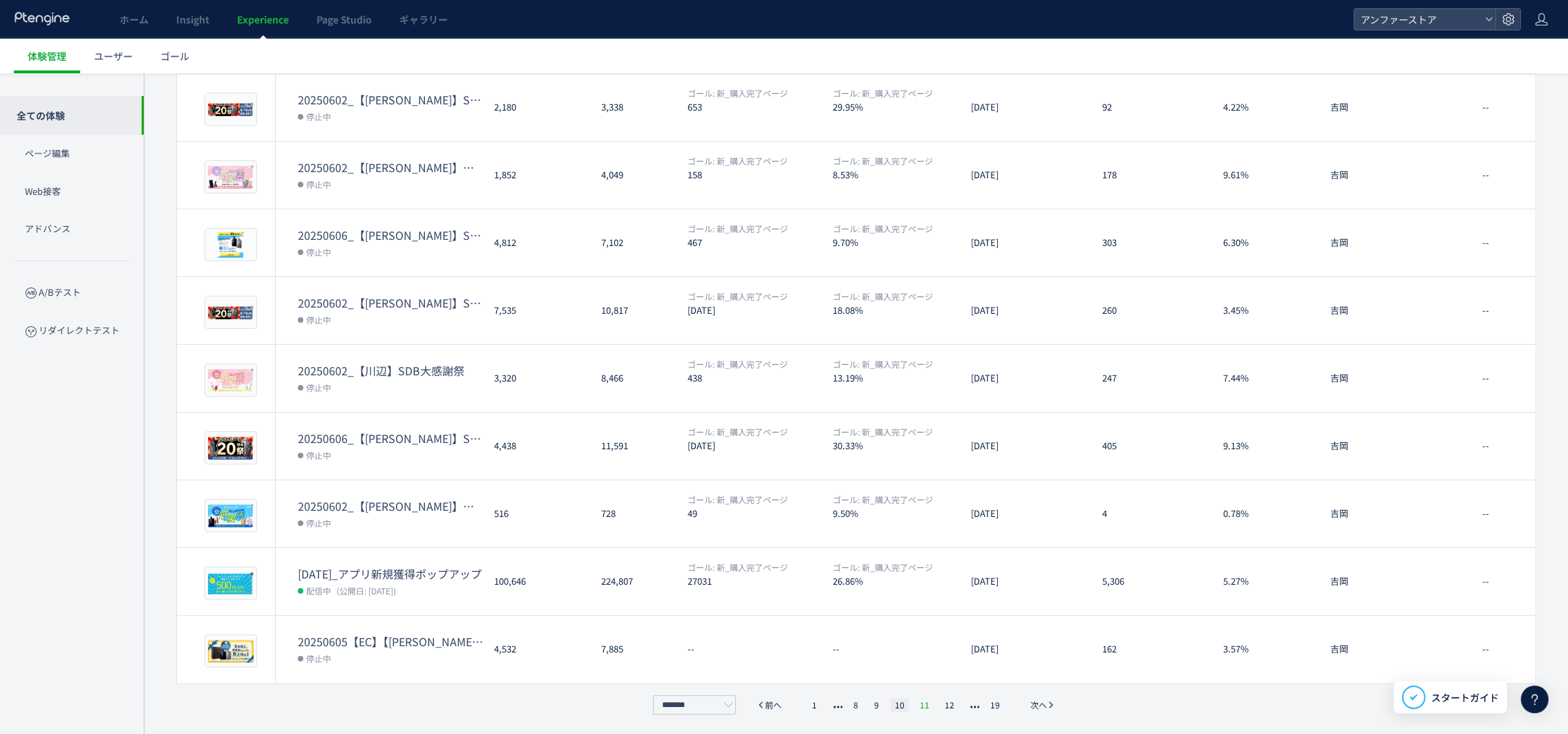
click at [928, 704] on li "11" at bounding box center [924, 705] width 18 height 13
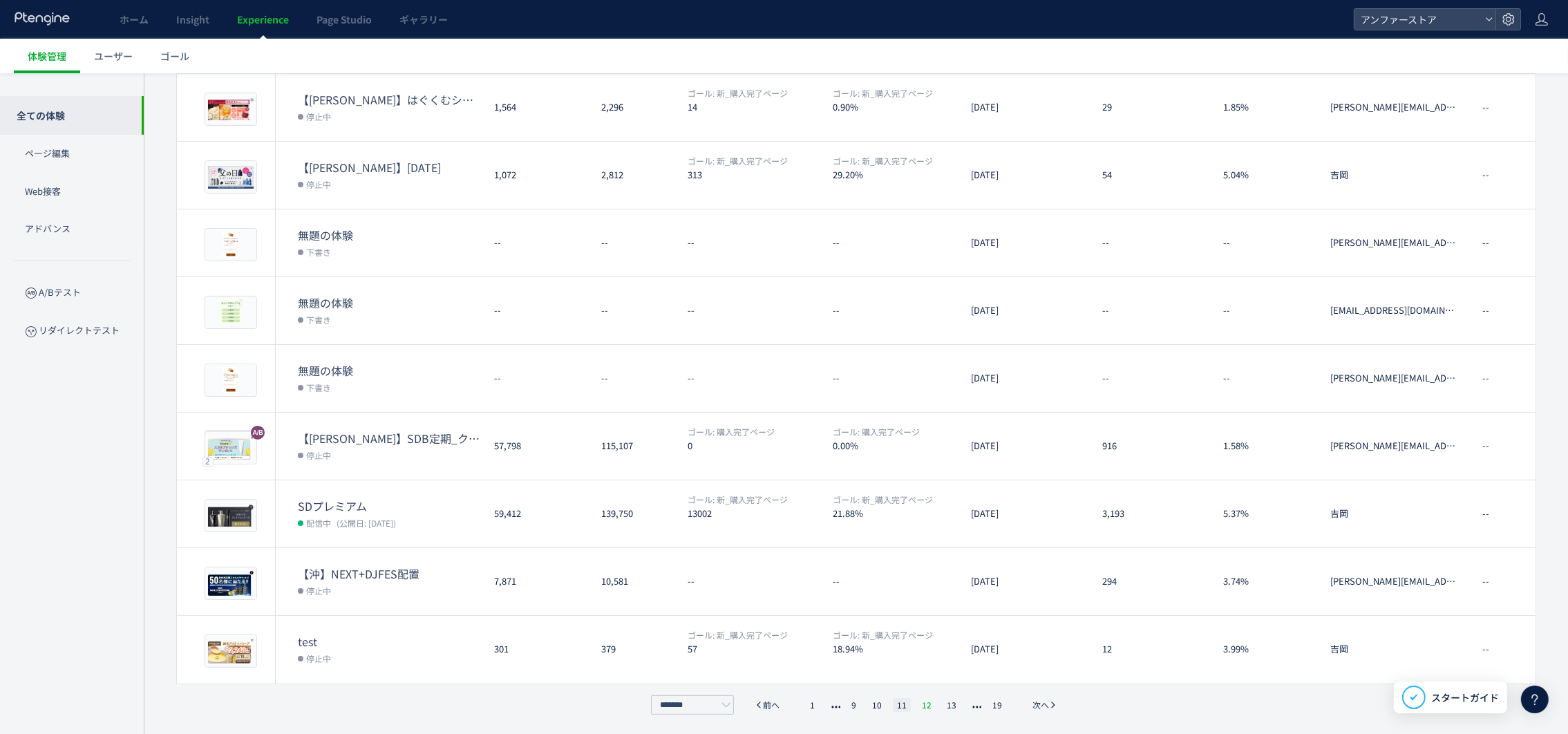
click at [923, 706] on li "12" at bounding box center [926, 705] width 18 height 13
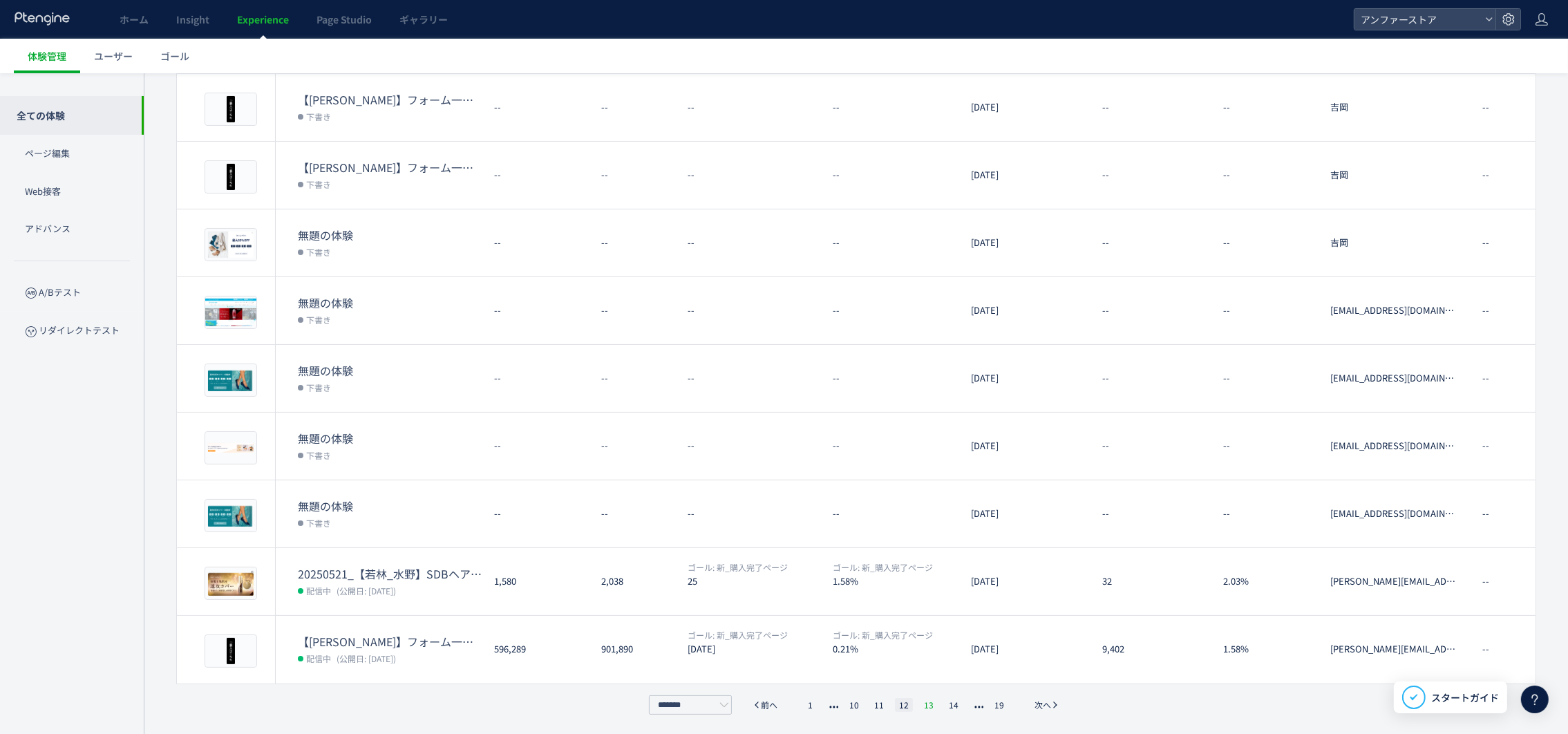
click at [928, 703] on li "13" at bounding box center [929, 705] width 18 height 13
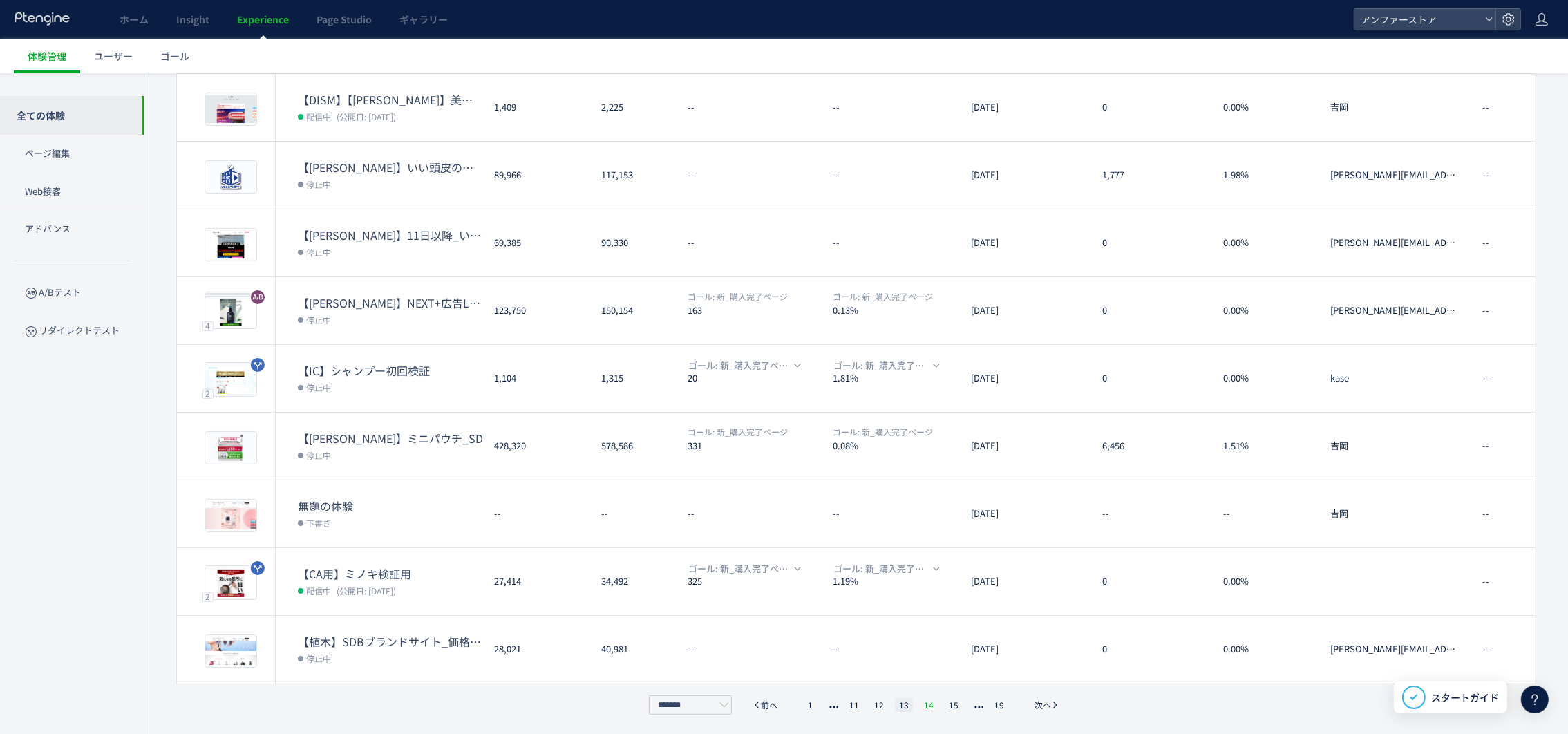
click at [927, 704] on li "14" at bounding box center [929, 705] width 18 height 13
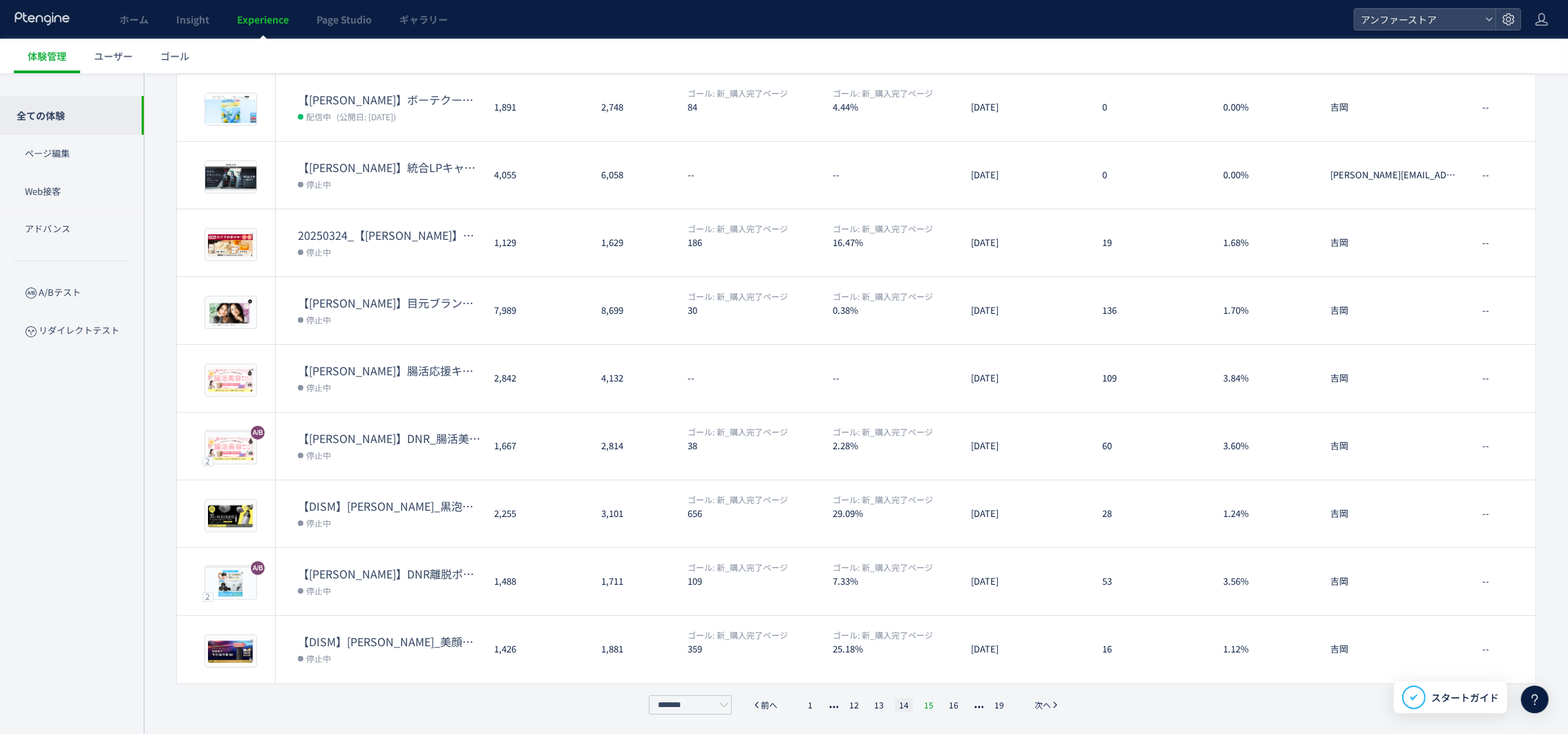
click at [926, 703] on li "15" at bounding box center [929, 705] width 18 height 13
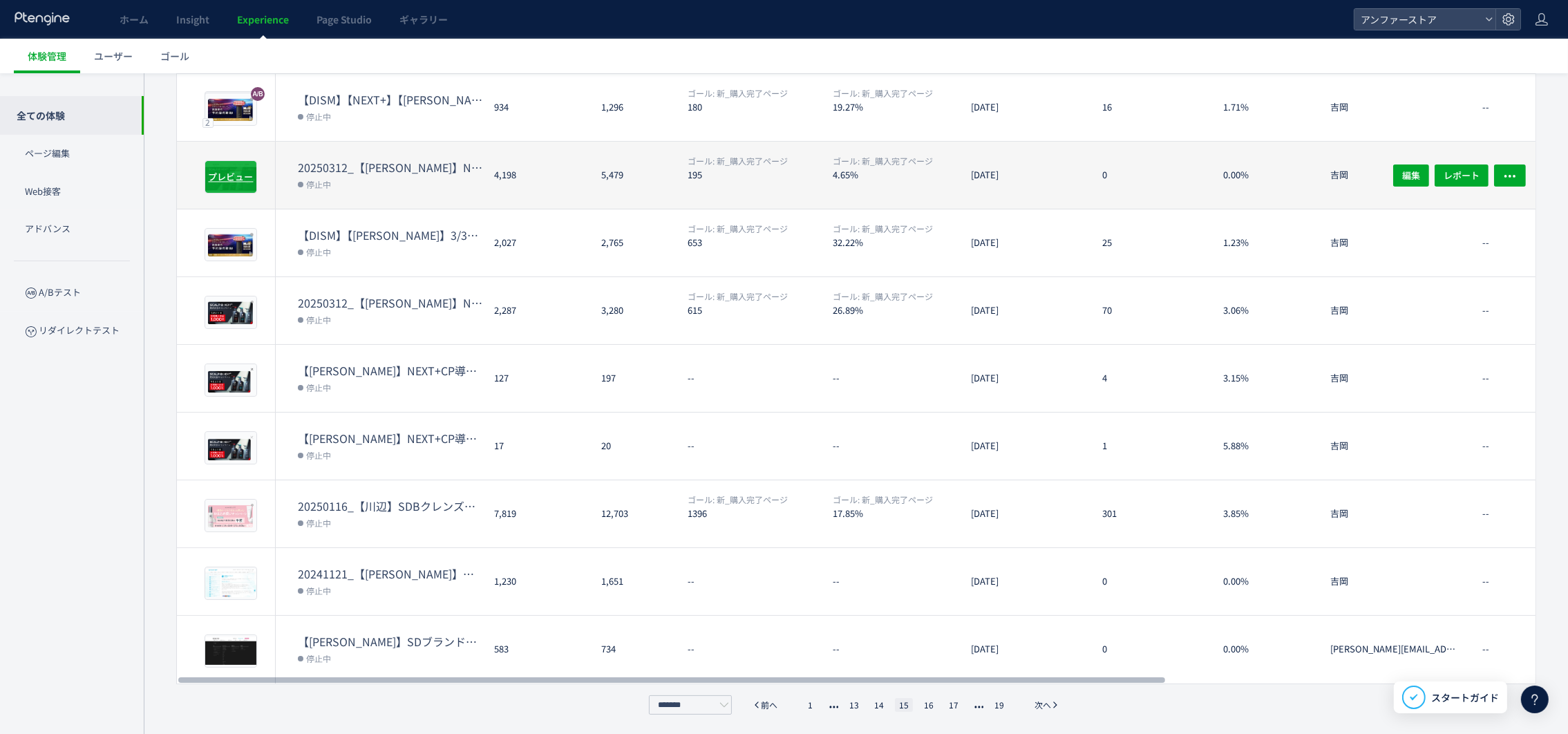
click at [246, 175] on span "プレビュー" at bounding box center [231, 177] width 45 height 13
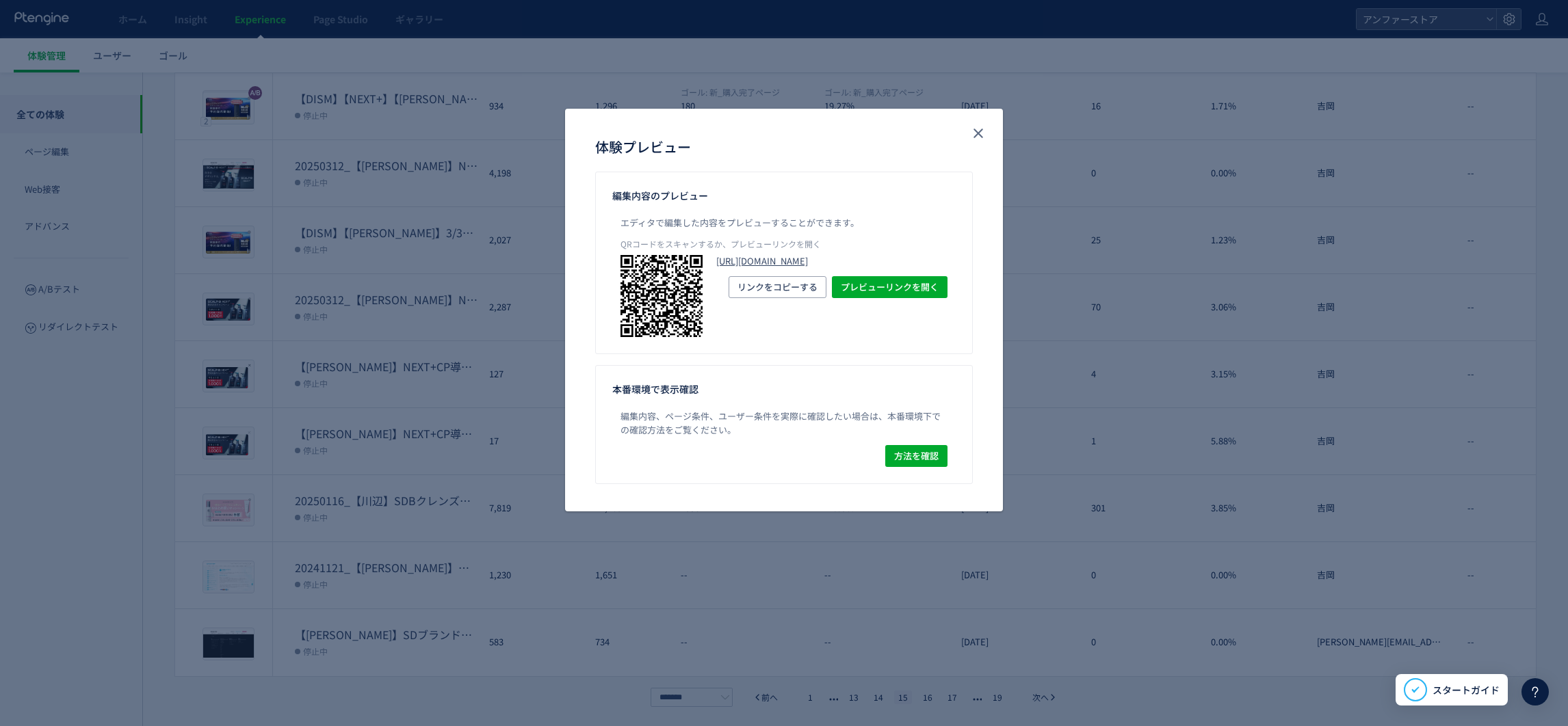
click at [821, 268] on link "[URL][DOMAIN_NAME]" at bounding box center [832, 262] width 232 height 13
click at [984, 128] on icon "close" at bounding box center [978, 133] width 16 height 16
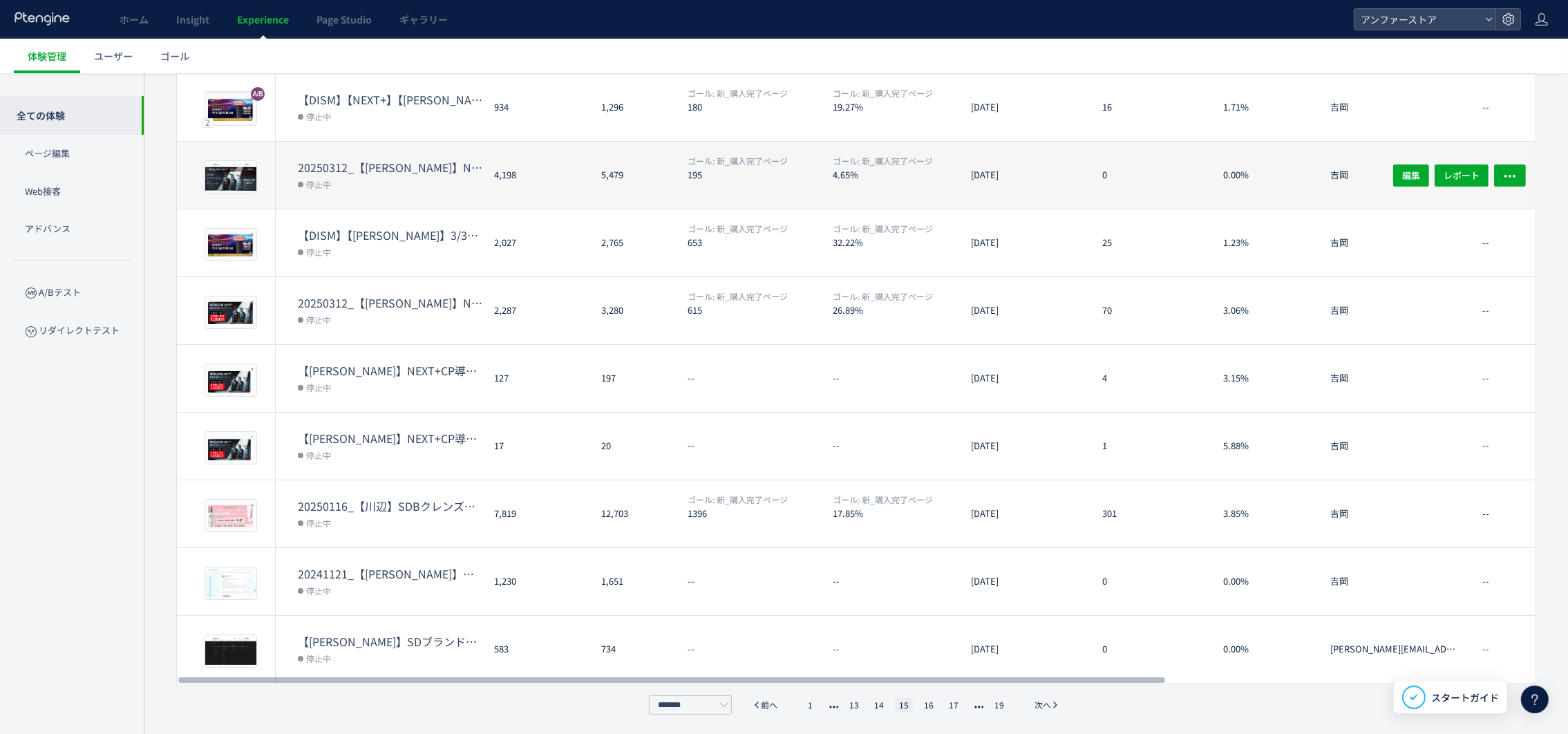
click at [391, 161] on dt "20250312_【[PERSON_NAME]】NEXT+ブランドサイトバナー" at bounding box center [390, 167] width 185 height 16
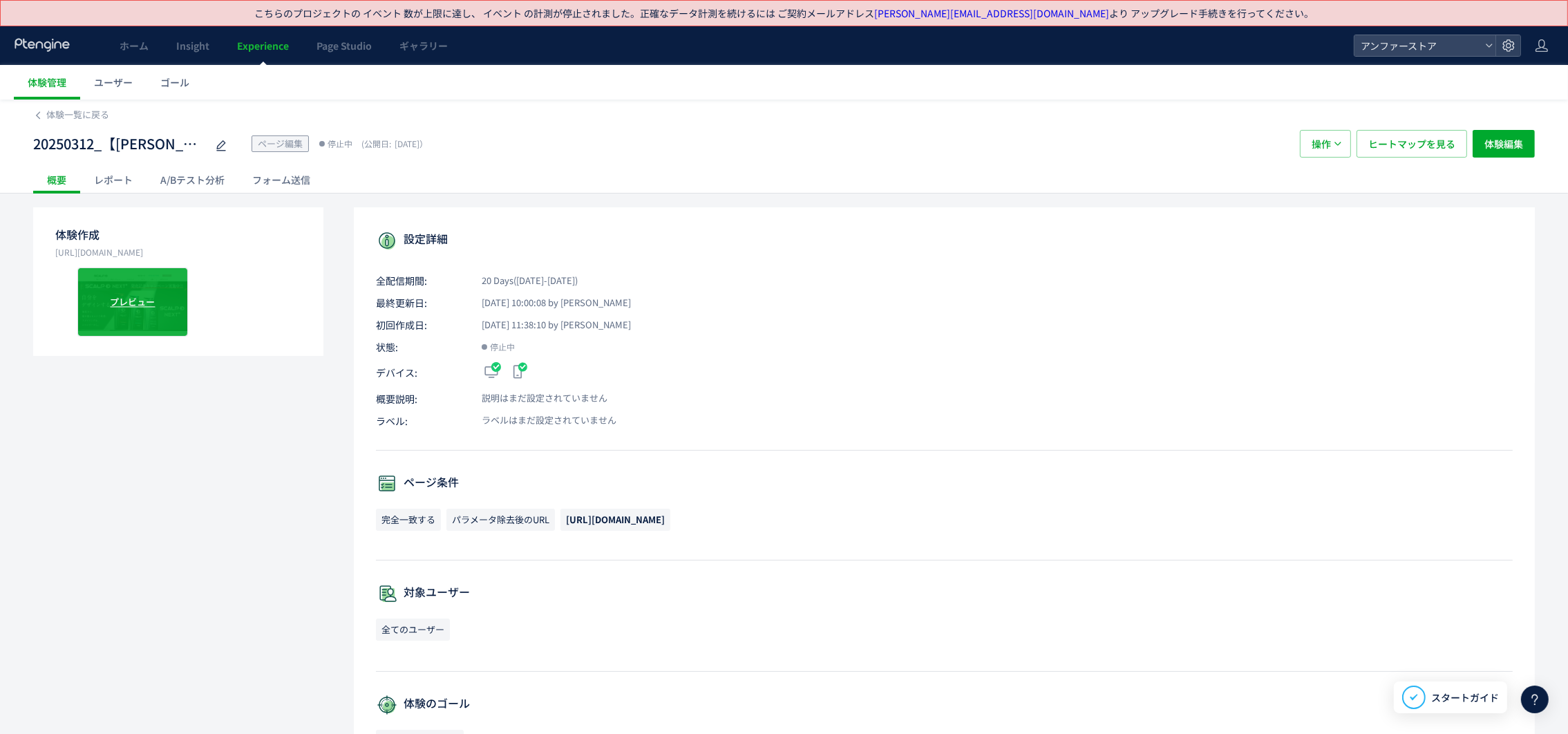
click at [151, 319] on div "プレビュー" at bounding box center [132, 302] width 110 height 69
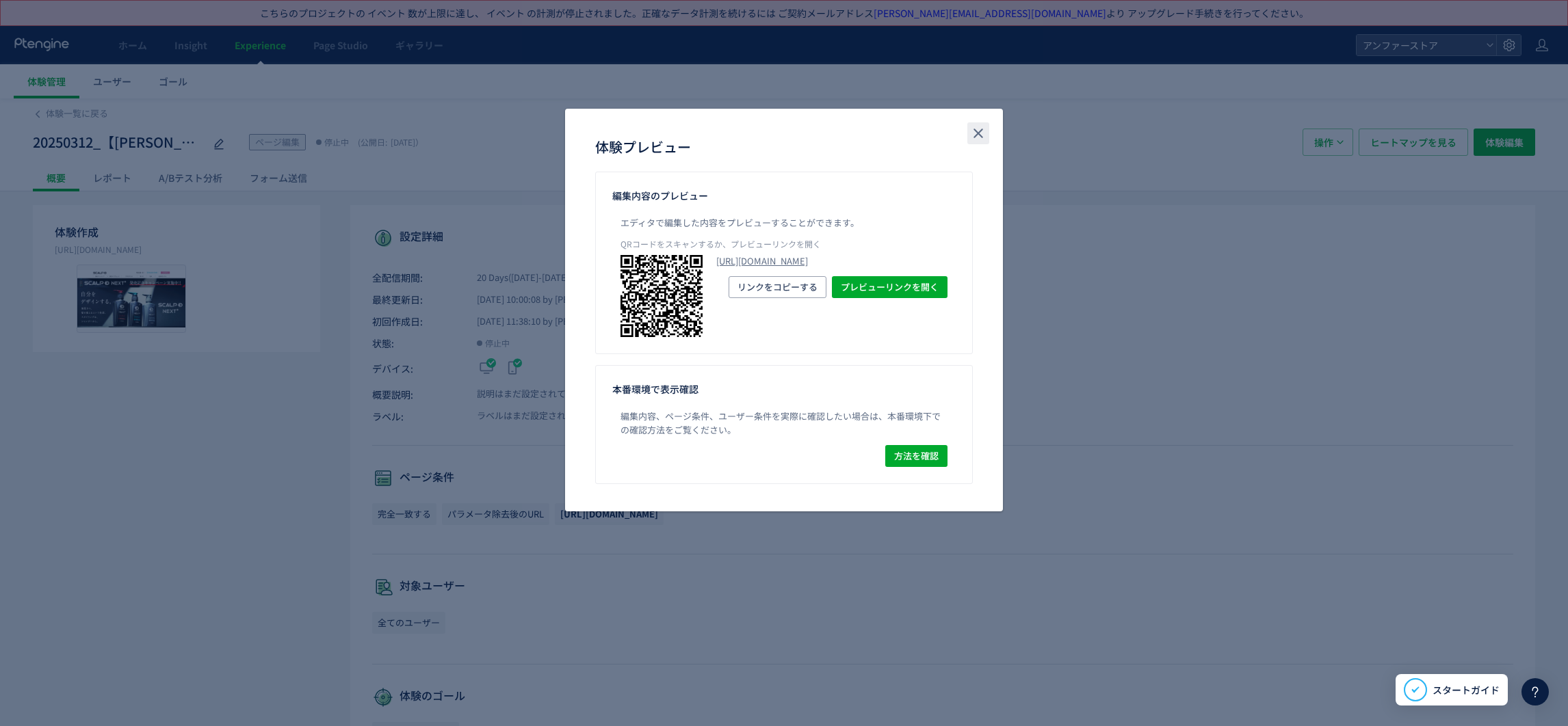
click at [988, 138] on button "close" at bounding box center [977, 133] width 22 height 22
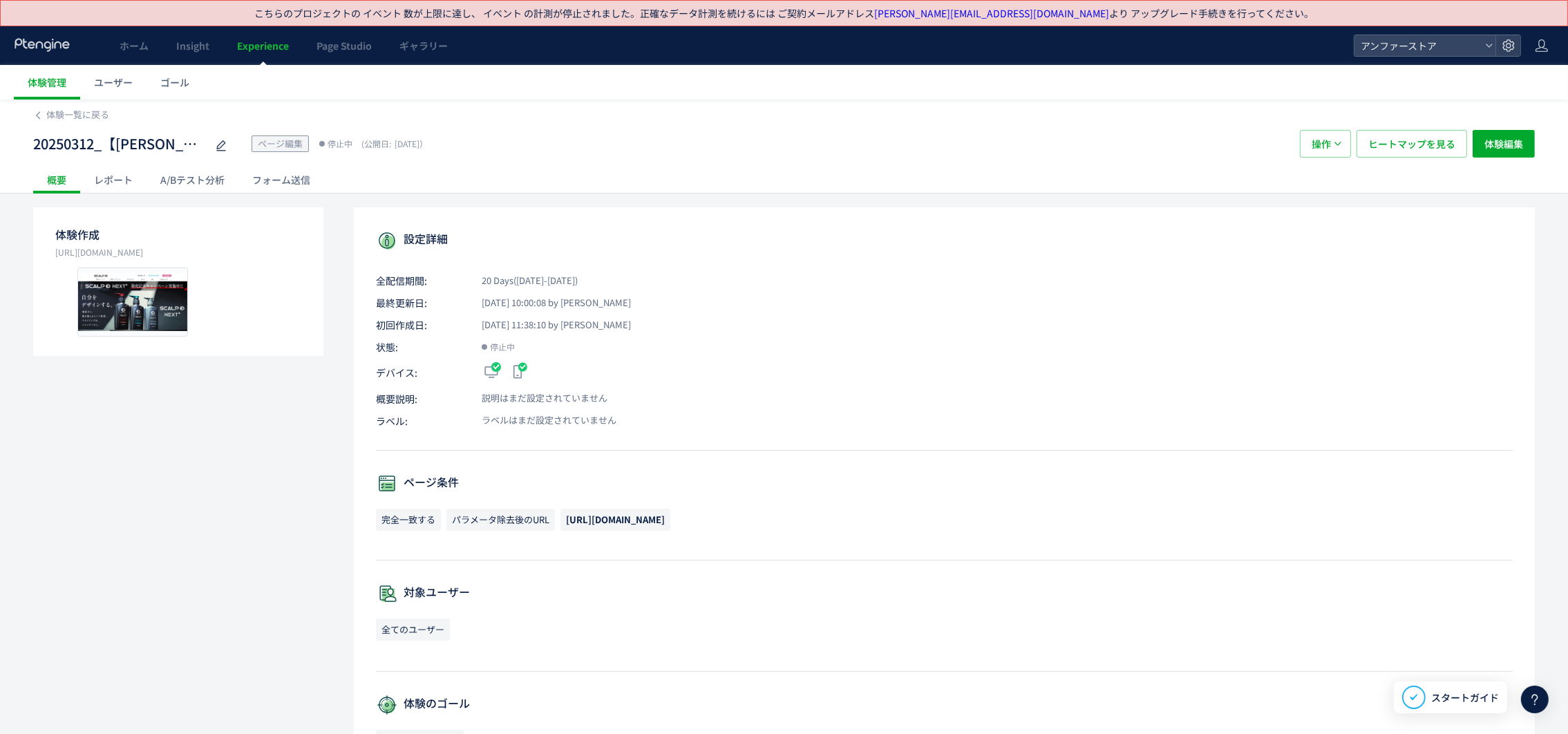
click at [263, 340] on div "体験作成 [URL][DOMAIN_NAME] プレビュー" at bounding box center [178, 282] width 290 height 148
click at [321, 232] on div "体験作成 [URL][DOMAIN_NAME] プレビュー" at bounding box center [178, 282] width 290 height 148
click at [52, 119] on span "体験一覧に戻る" at bounding box center [78, 115] width 63 height 13
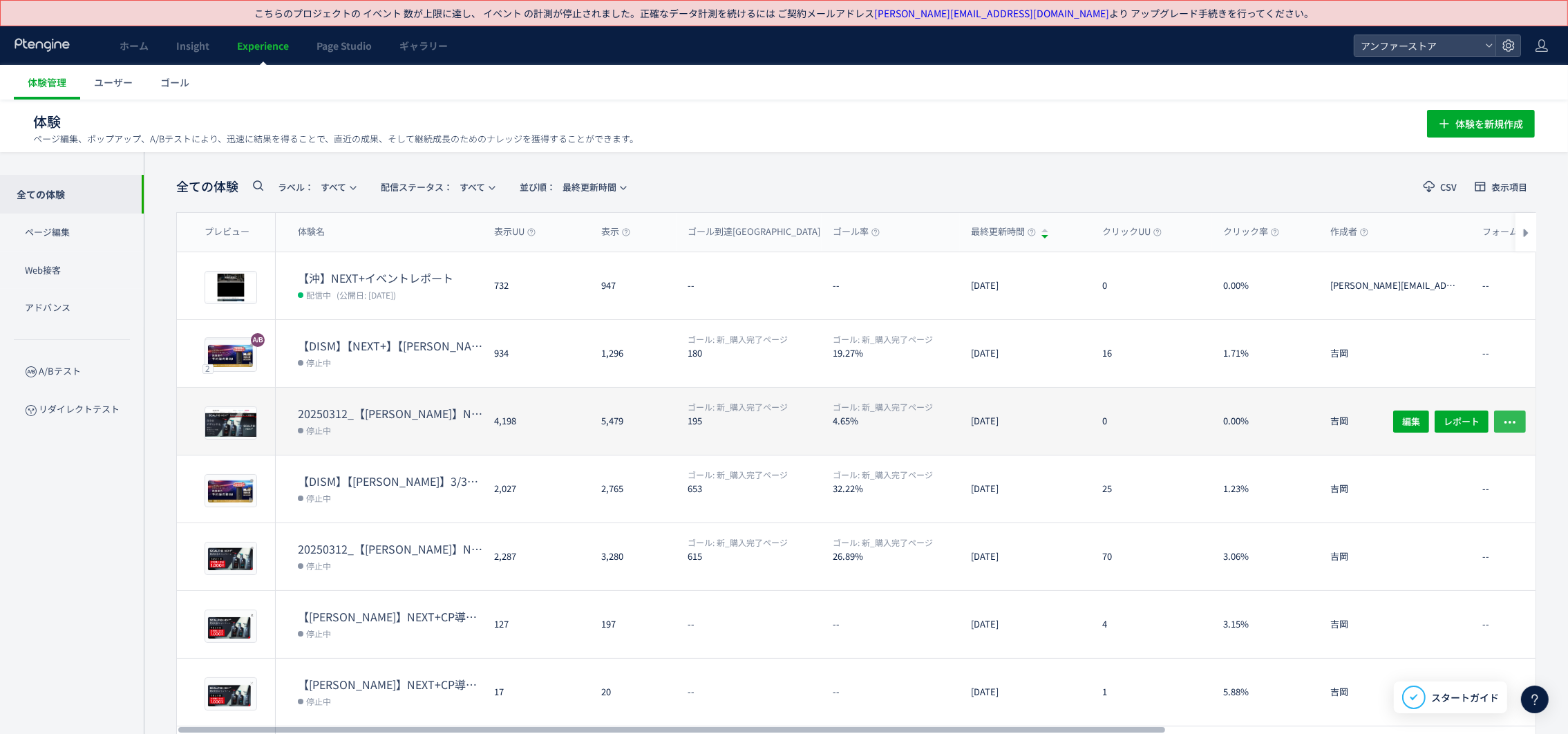
click at [1514, 415] on icon "button" at bounding box center [1510, 421] width 13 height 13
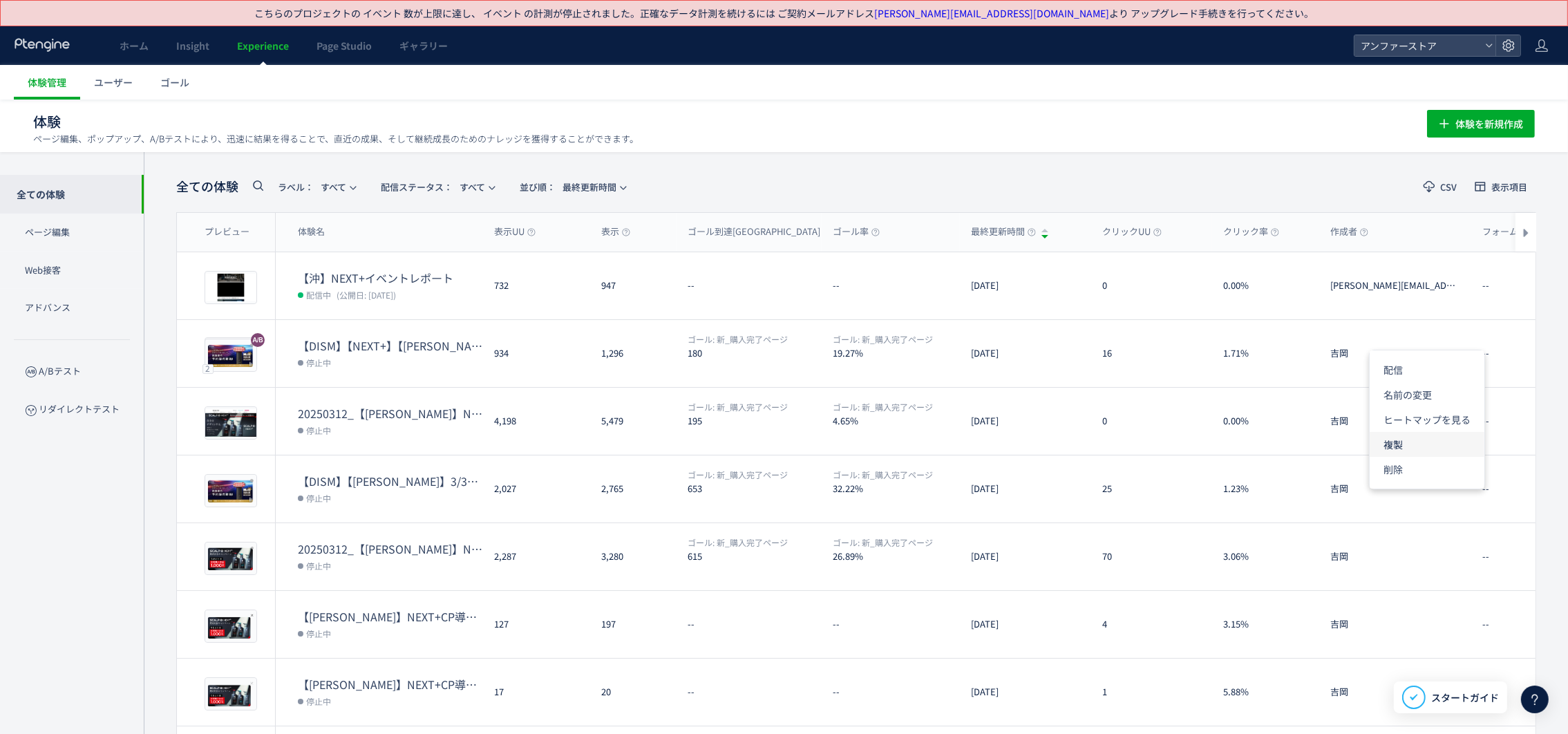
click at [1447, 448] on li "複製" at bounding box center [1426, 444] width 115 height 25
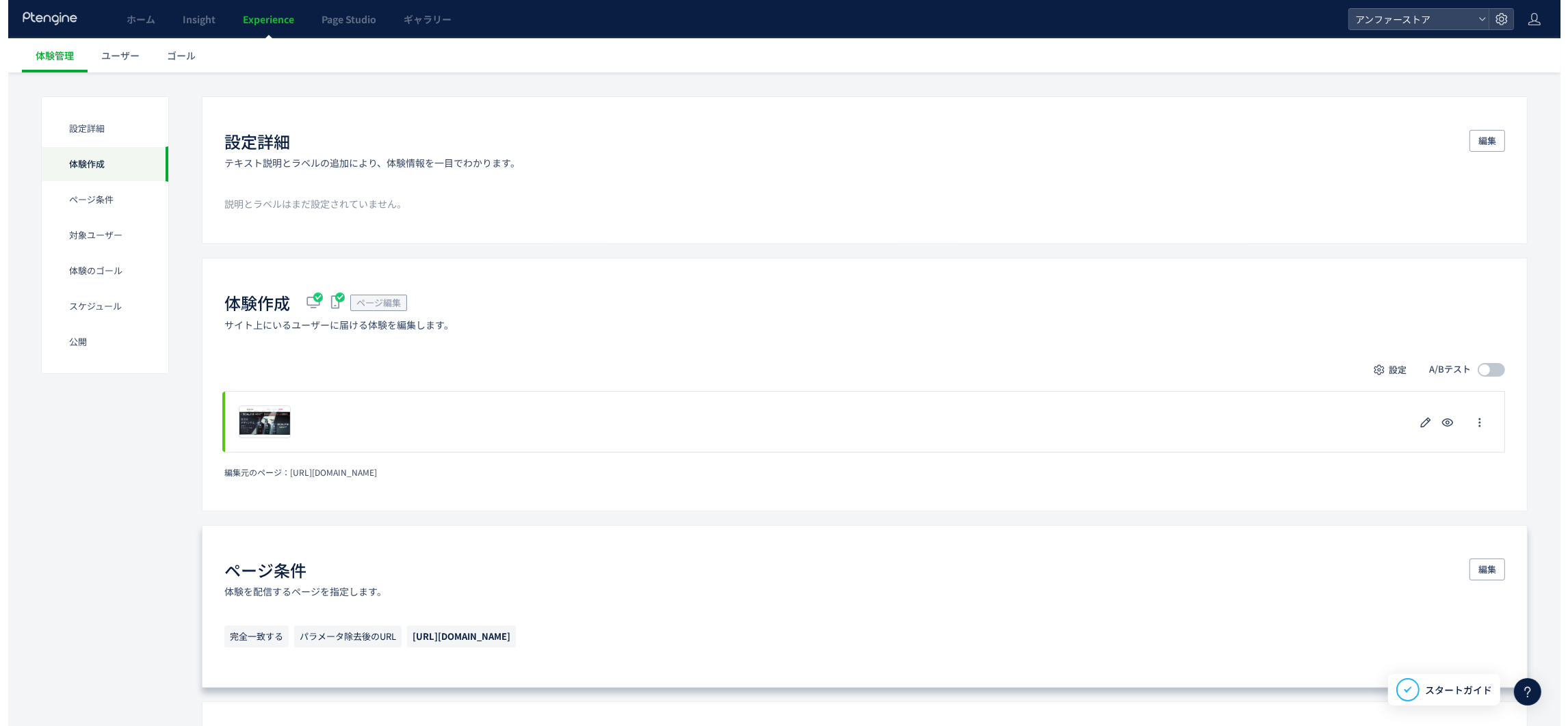
scroll to position [205, 0]
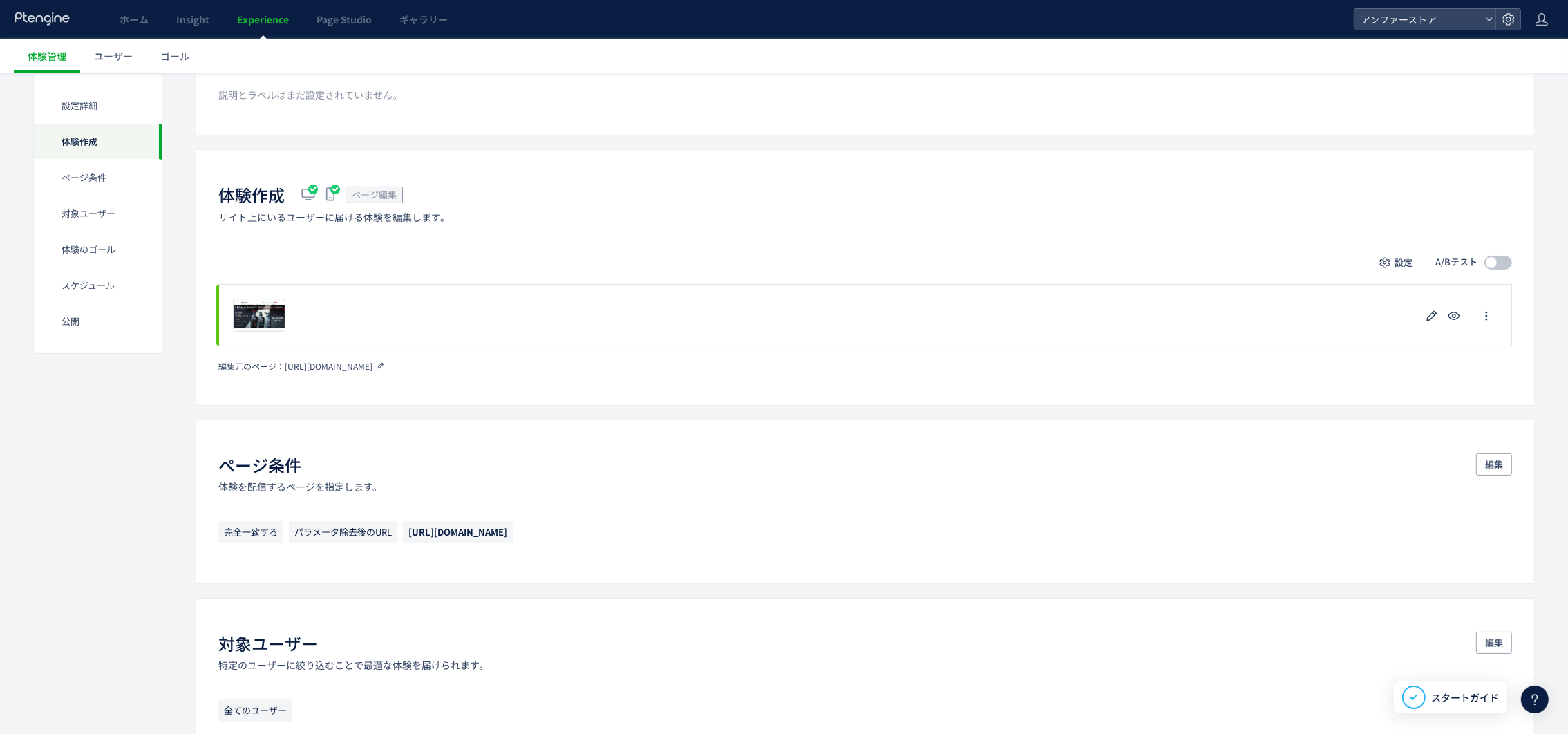
click at [367, 367] on span "[URL][DOMAIN_NAME]" at bounding box center [328, 366] width 88 height 12
click at [385, 364] on use at bounding box center [381, 366] width 6 height 6
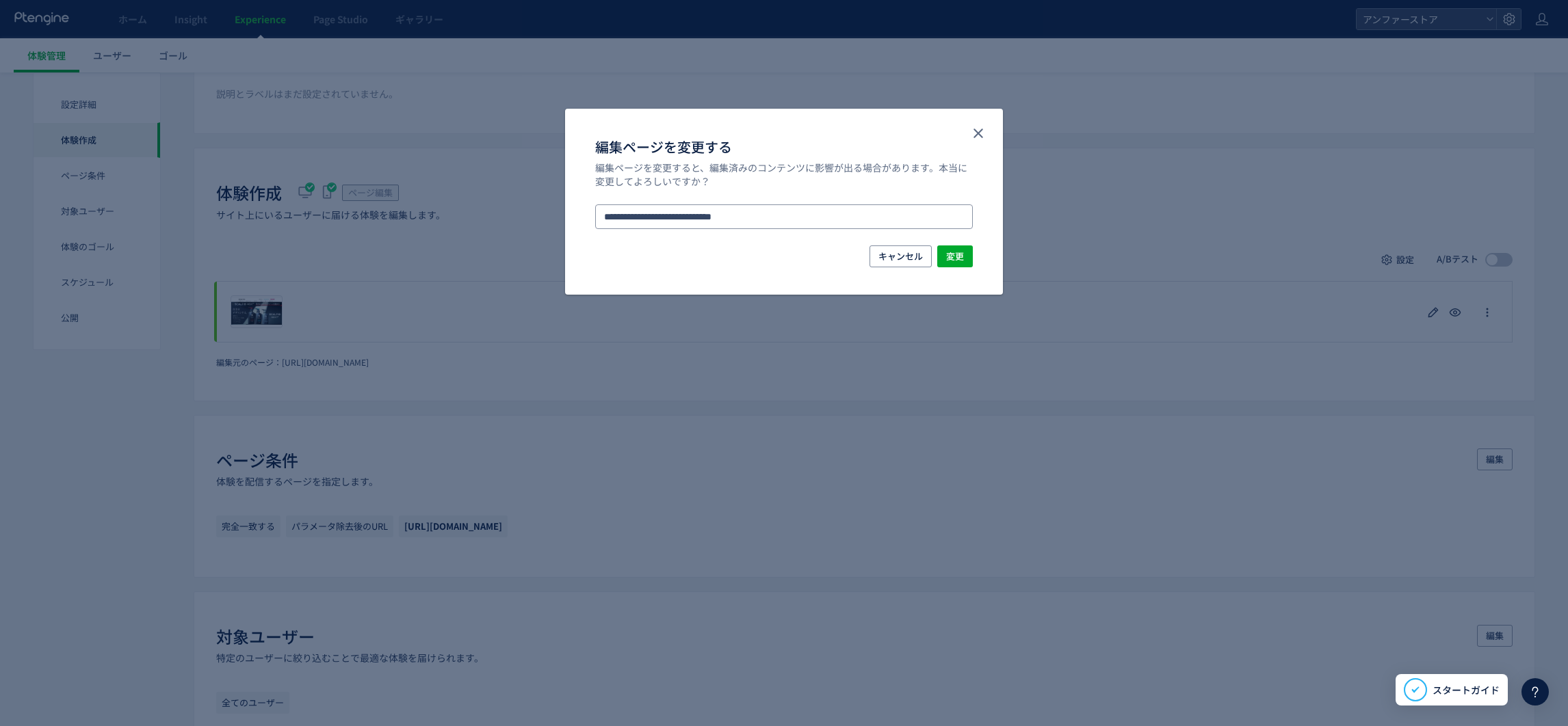
click at [731, 218] on input "**********" at bounding box center [784, 217] width 378 height 24
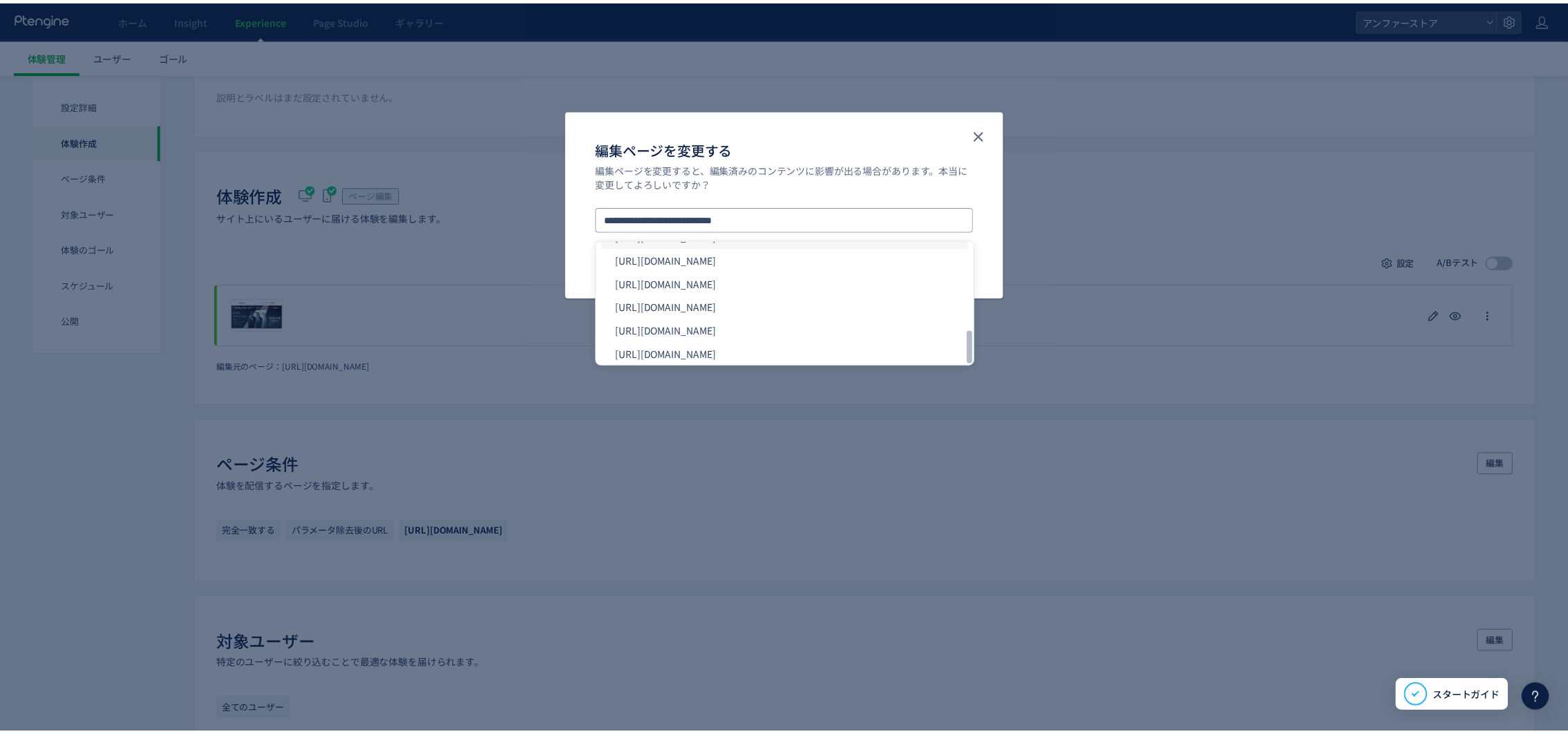
scroll to position [474, 0]
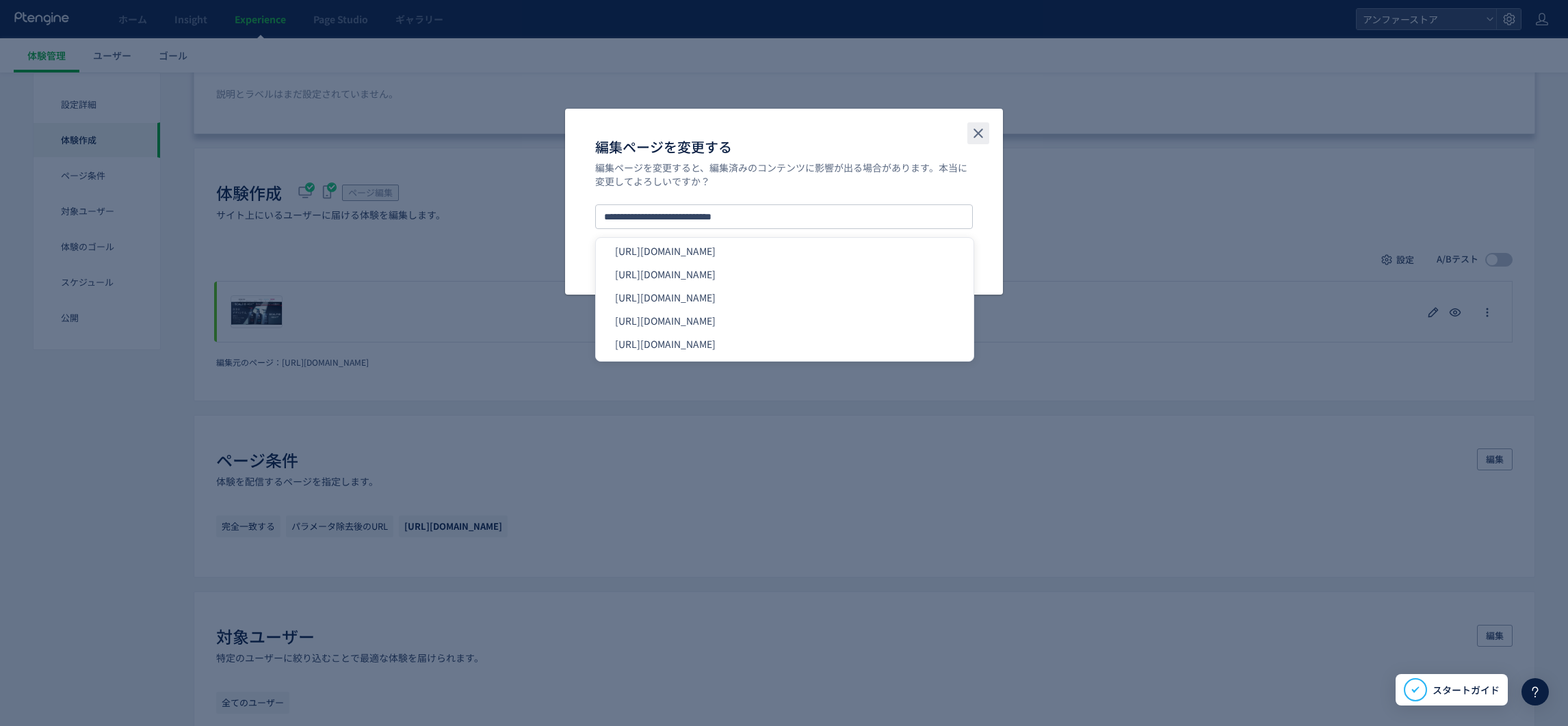
drag, startPoint x: 972, startPoint y: 144, endPoint x: 980, endPoint y: 133, distance: 13.6
click at [972, 142] on button "close" at bounding box center [977, 133] width 22 height 22
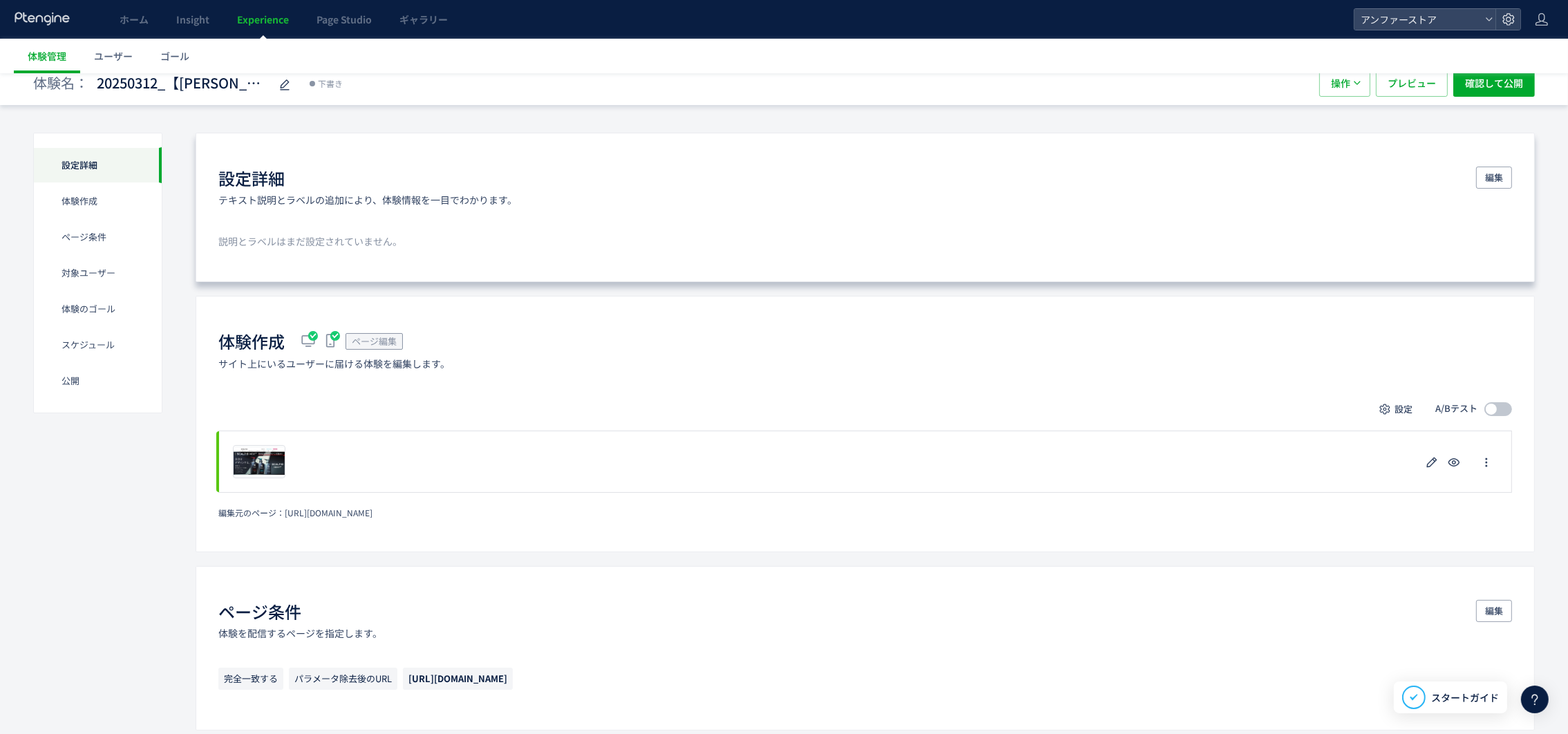
scroll to position [0, 0]
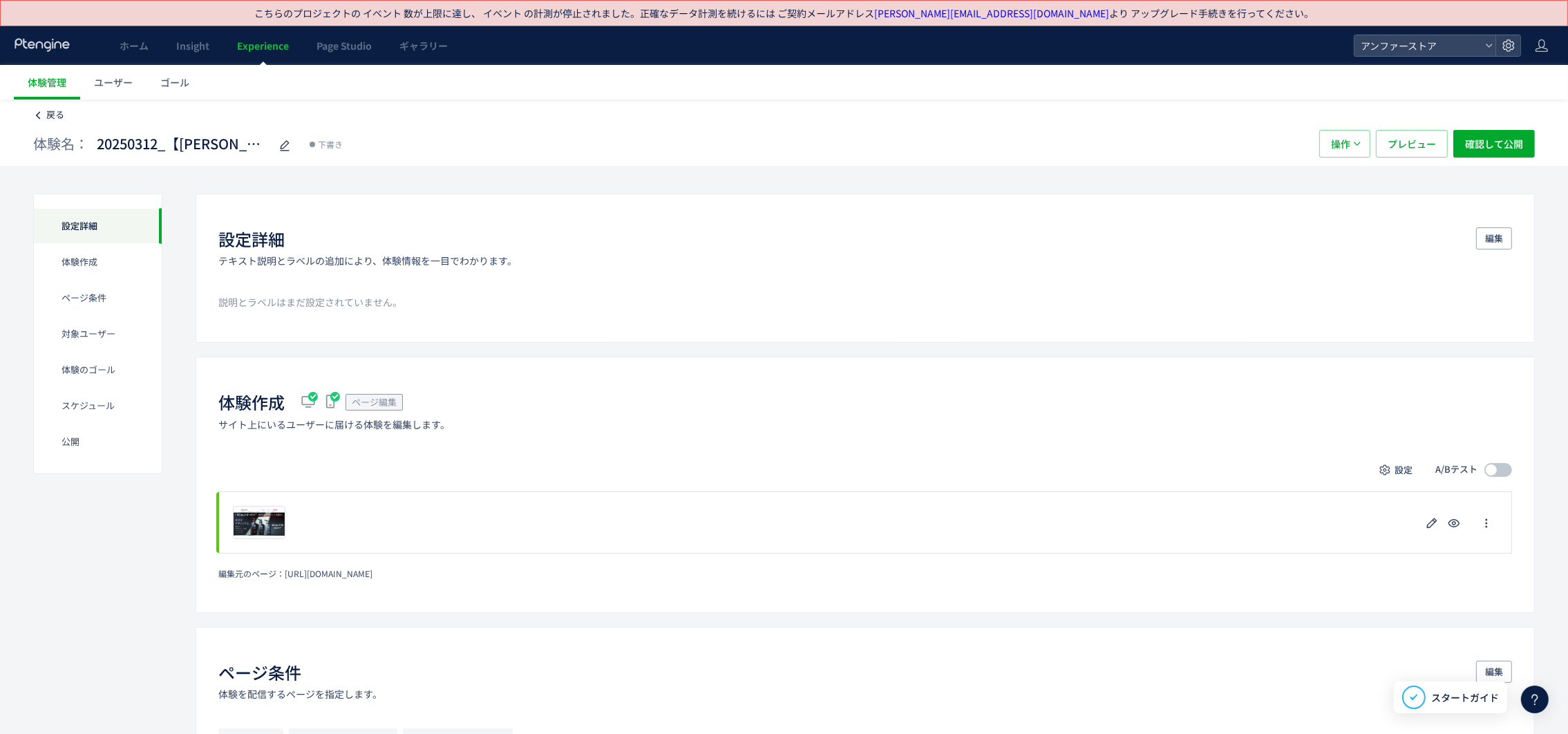
click at [39, 110] on link "戻る" at bounding box center [48, 115] width 31 height 13
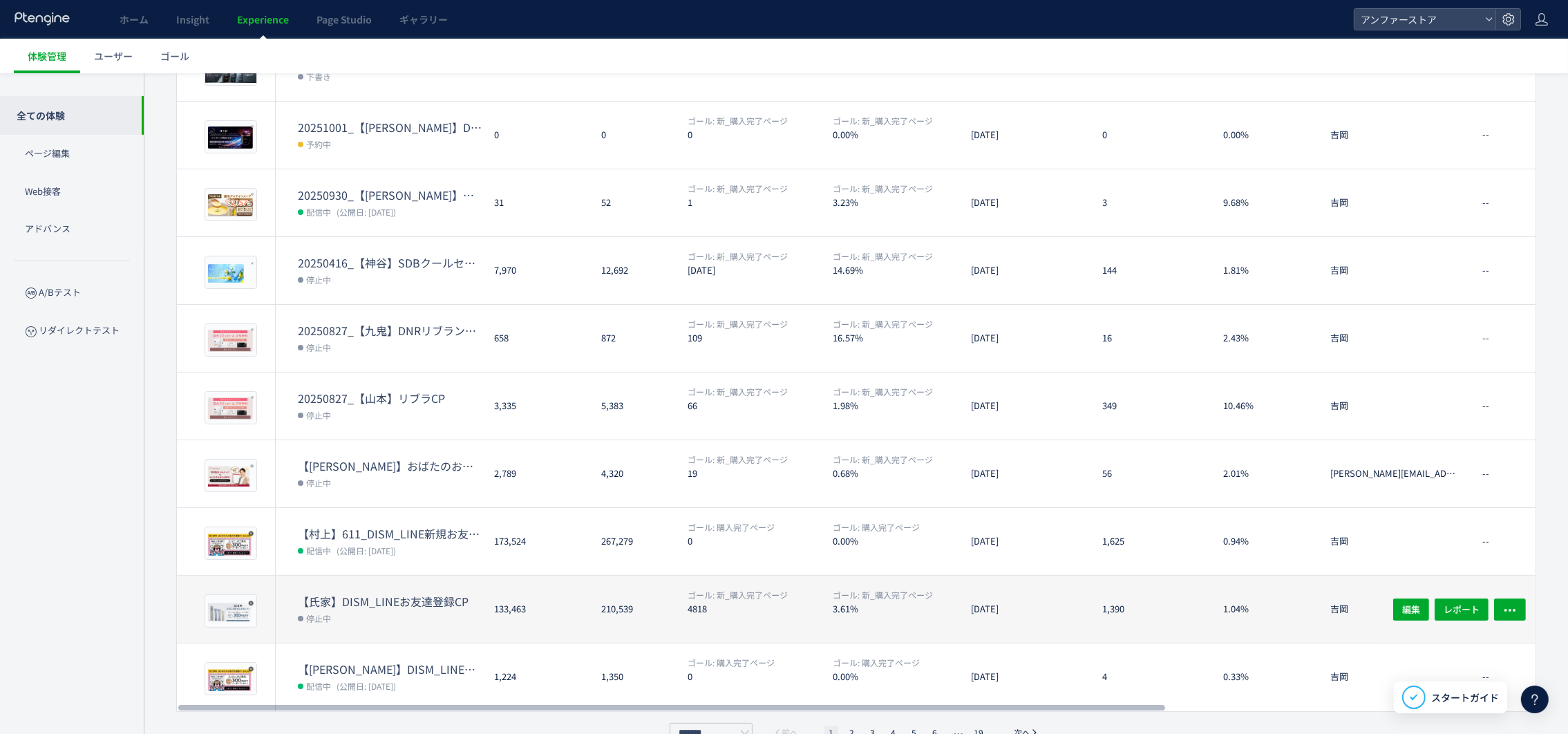
scroll to position [246, 0]
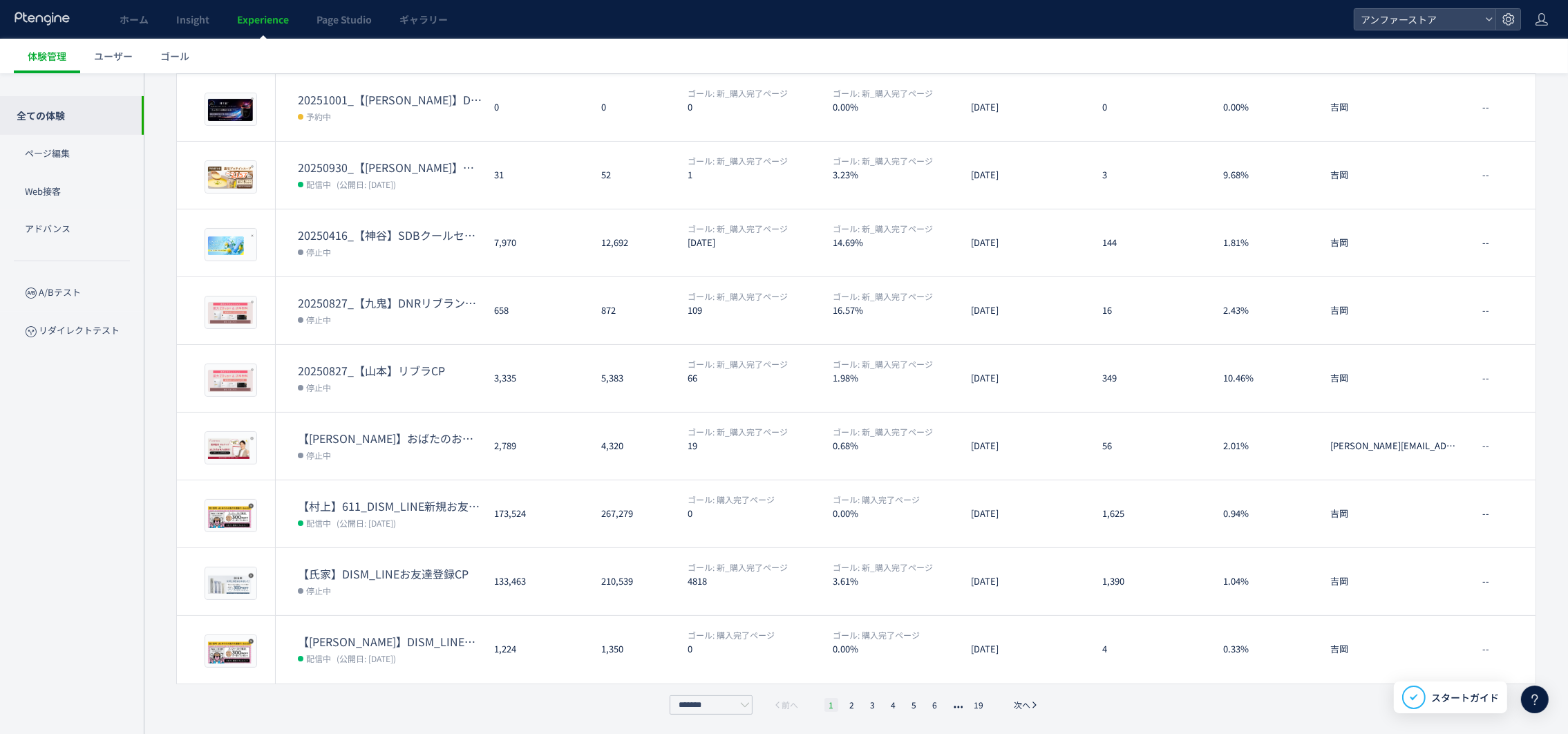
click at [830, 706] on li "1" at bounding box center [831, 705] width 13 height 13
click at [831, 703] on li "1" at bounding box center [831, 705] width 13 height 13
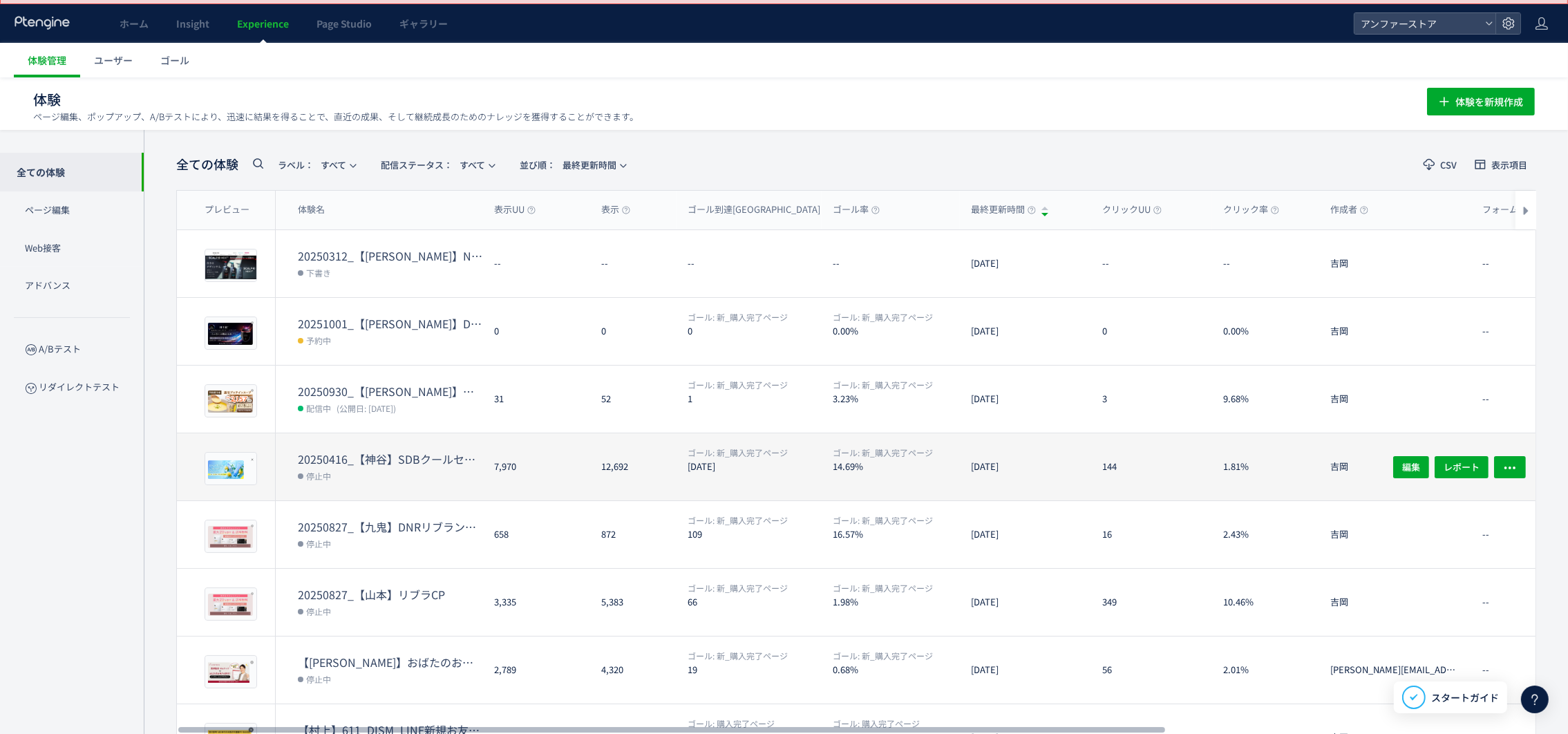
scroll to position [0, 0]
